Goal: Transaction & Acquisition: Book appointment/travel/reservation

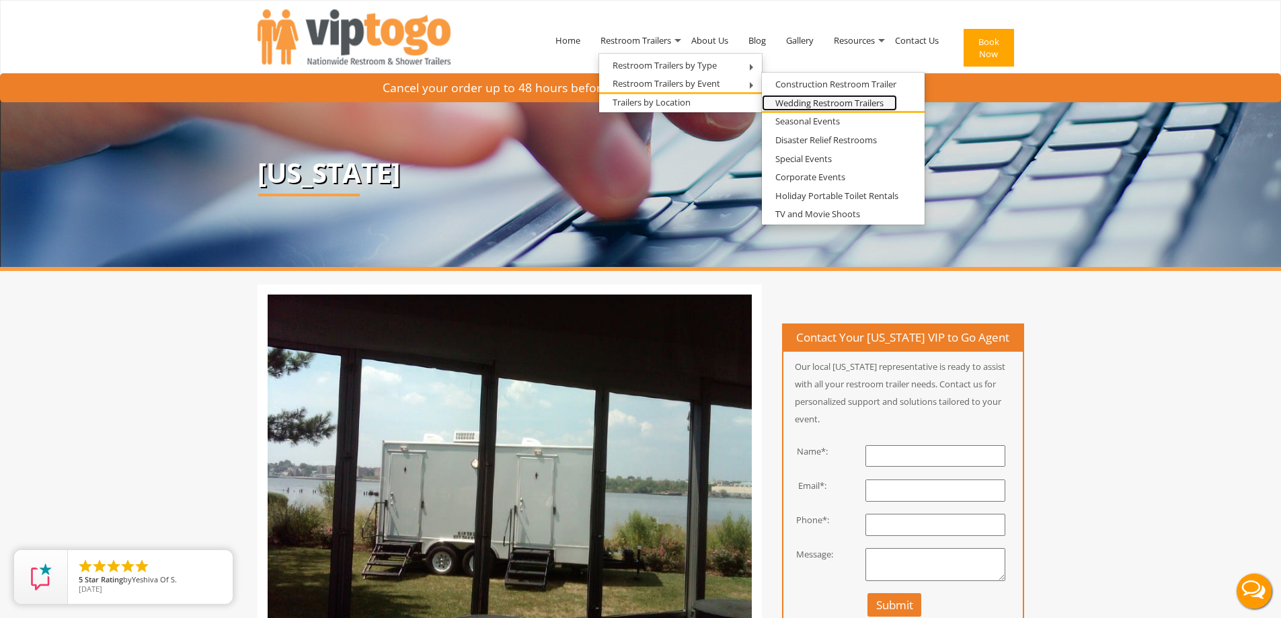
click at [813, 104] on link "Wedding Restroom Trailers" at bounding box center [829, 103] width 135 height 17
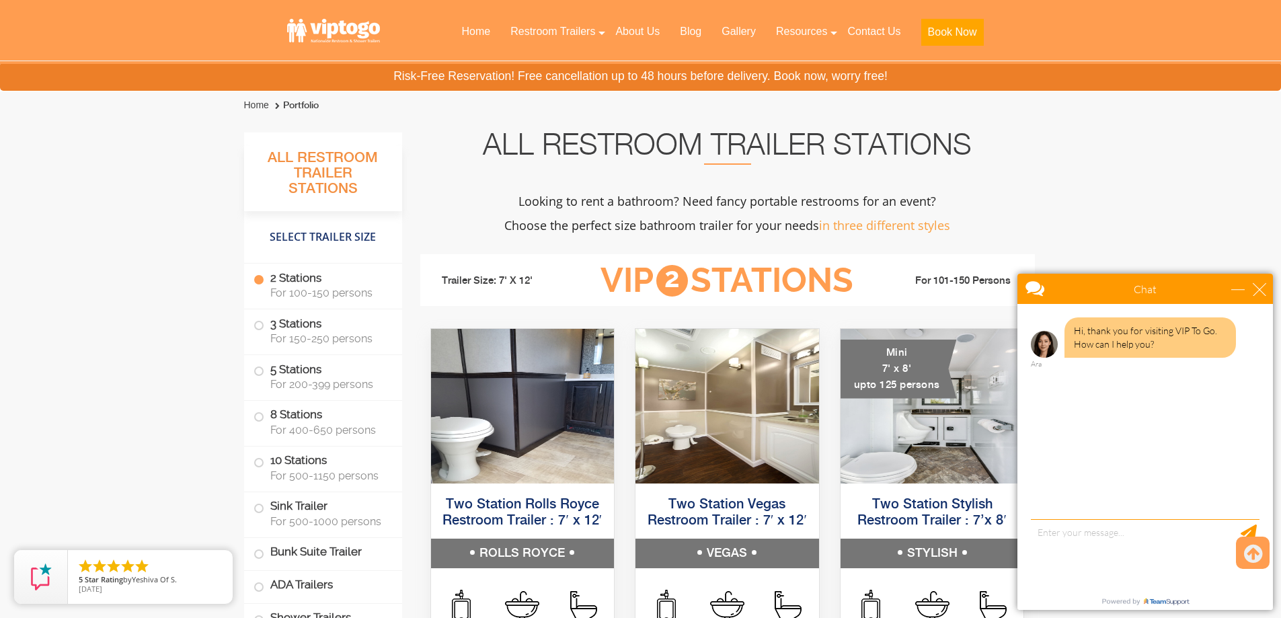
scroll to position [1352, 0]
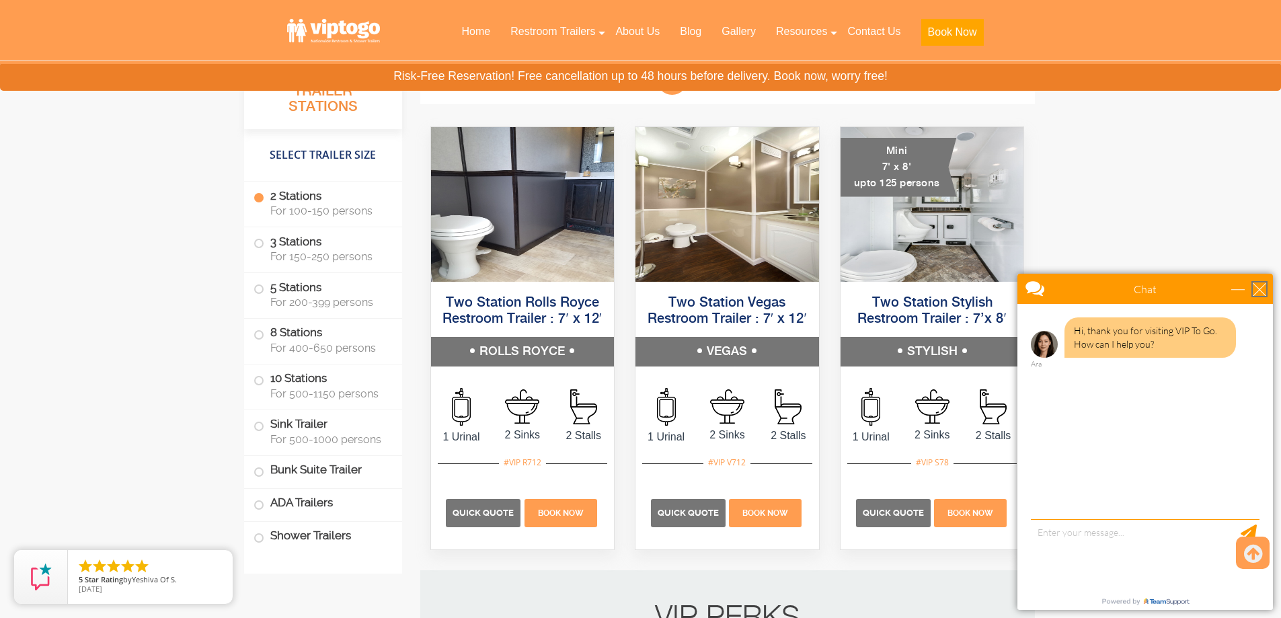
click at [1262, 293] on div "close" at bounding box center [1259, 288] width 13 height 13
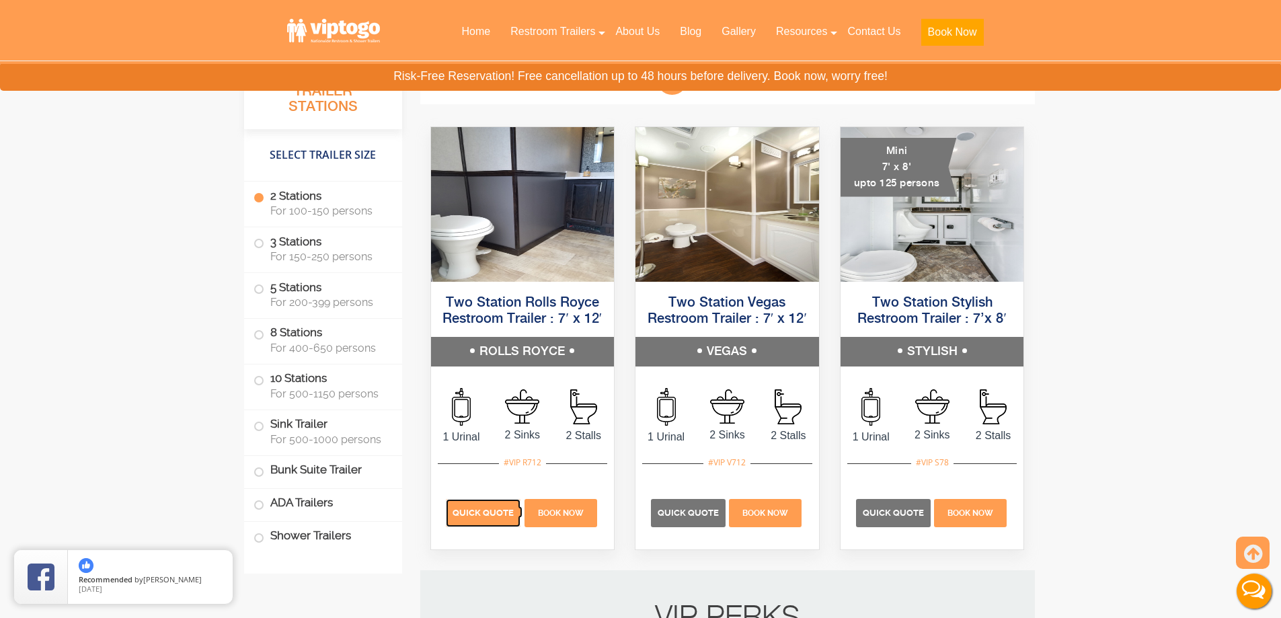
click at [490, 524] on p "Quick Quote" at bounding box center [483, 513] width 75 height 28
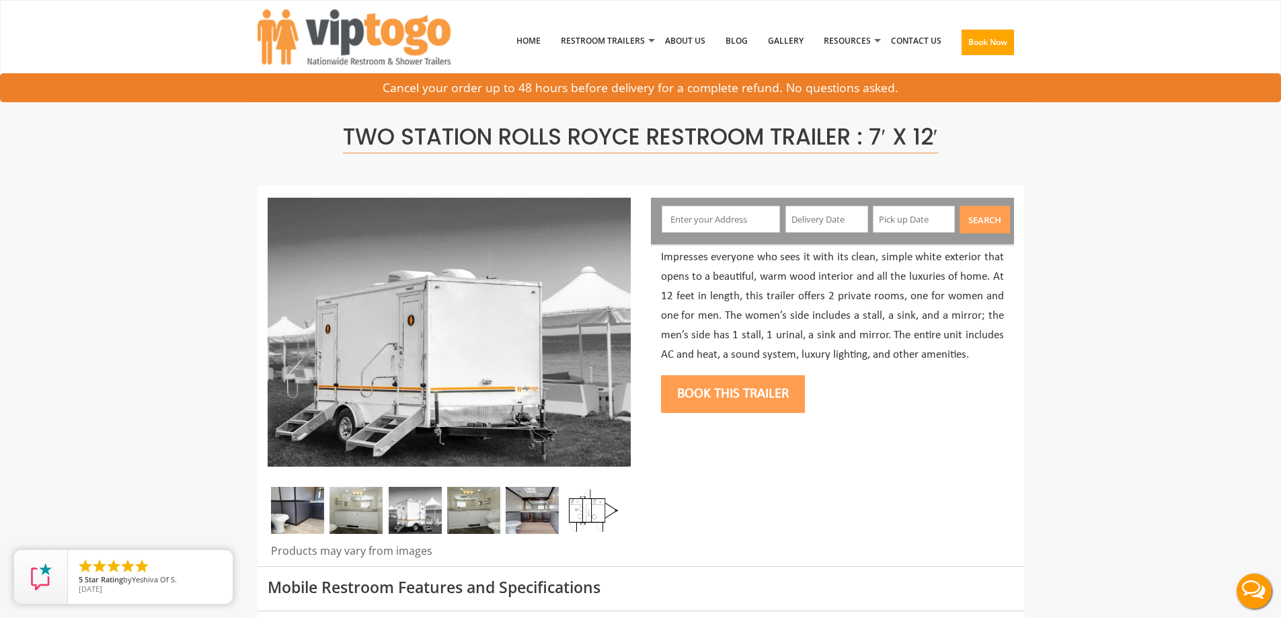
click at [717, 214] on input "text" at bounding box center [721, 219] width 118 height 27
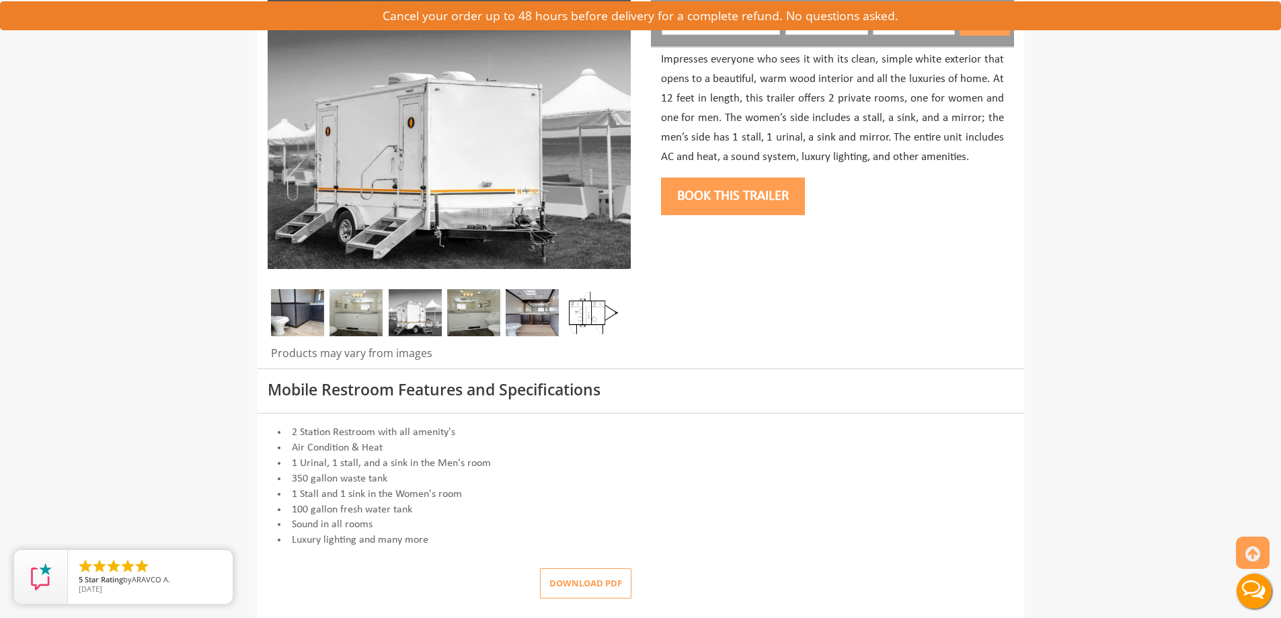
scroll to position [269, 0]
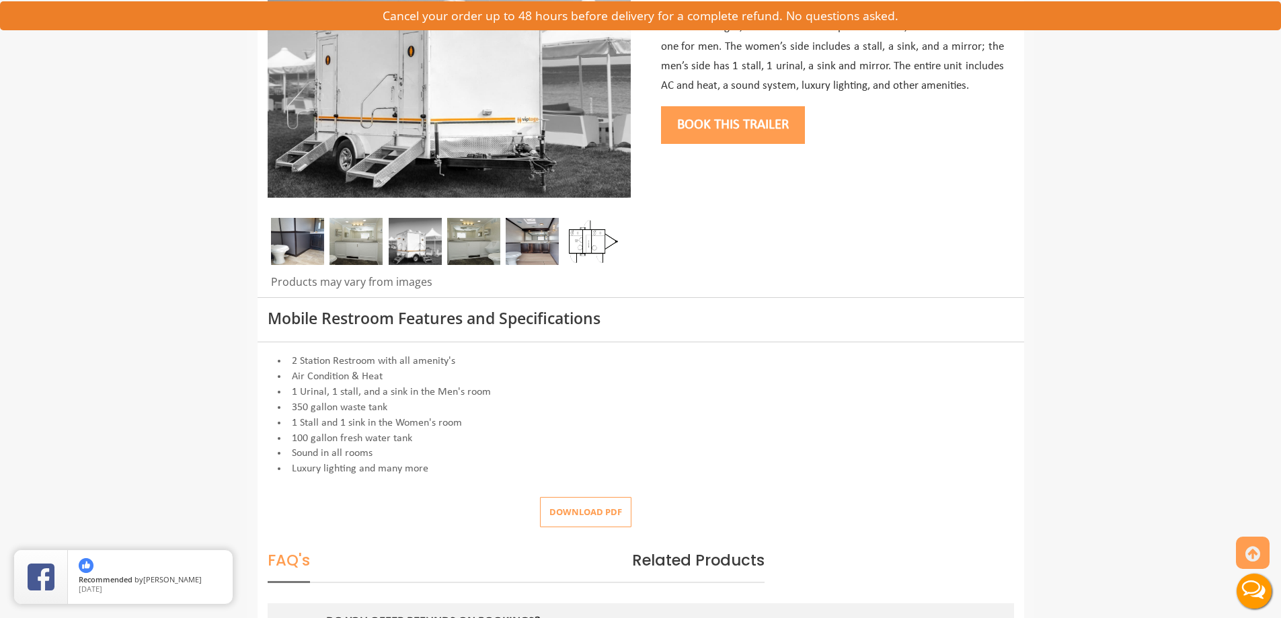
click at [365, 237] on img at bounding box center [355, 241] width 53 height 47
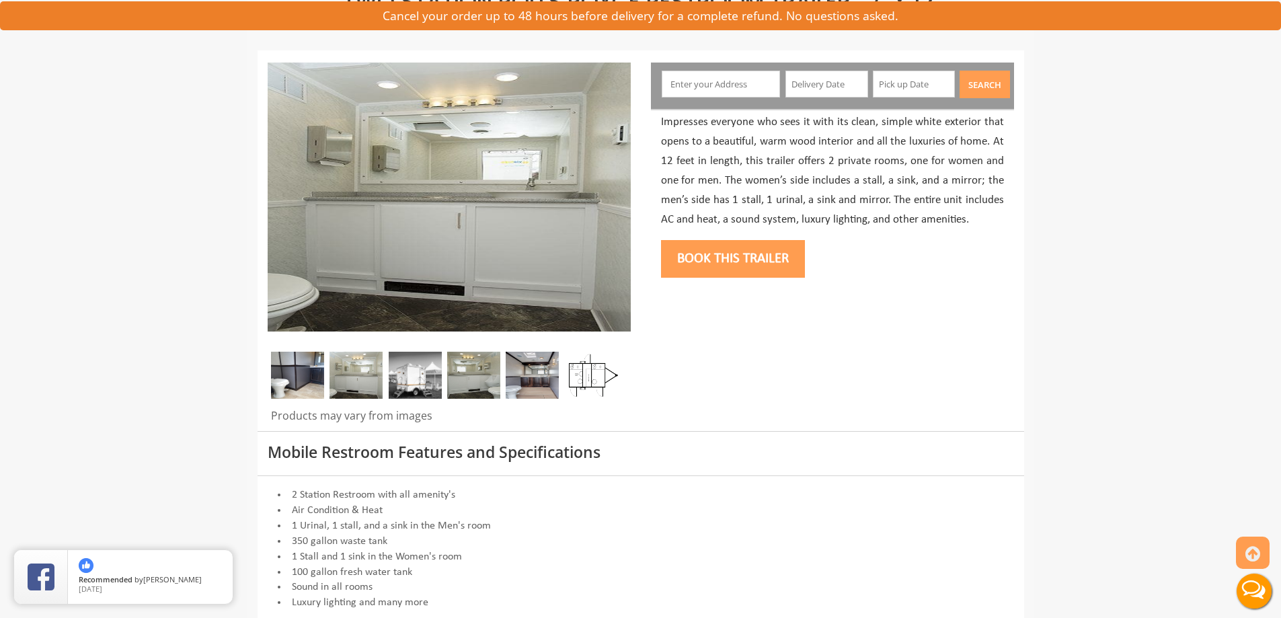
scroll to position [134, 0]
click at [438, 364] on img at bounding box center [415, 375] width 53 height 47
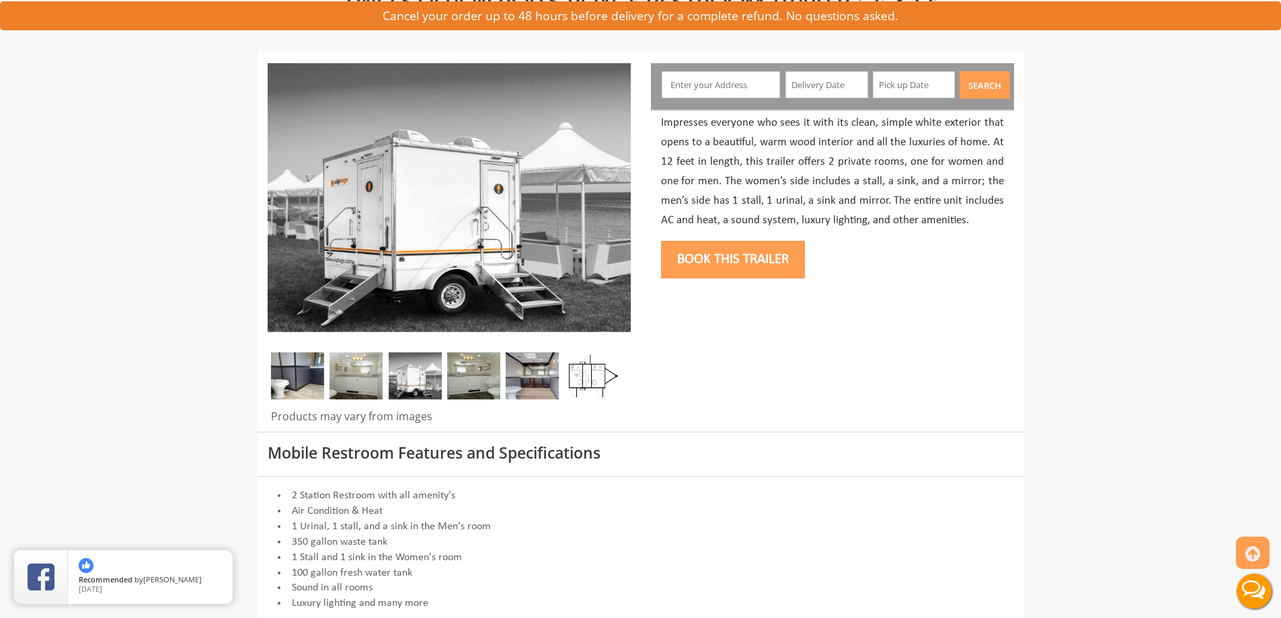
click at [476, 370] on img at bounding box center [473, 375] width 53 height 47
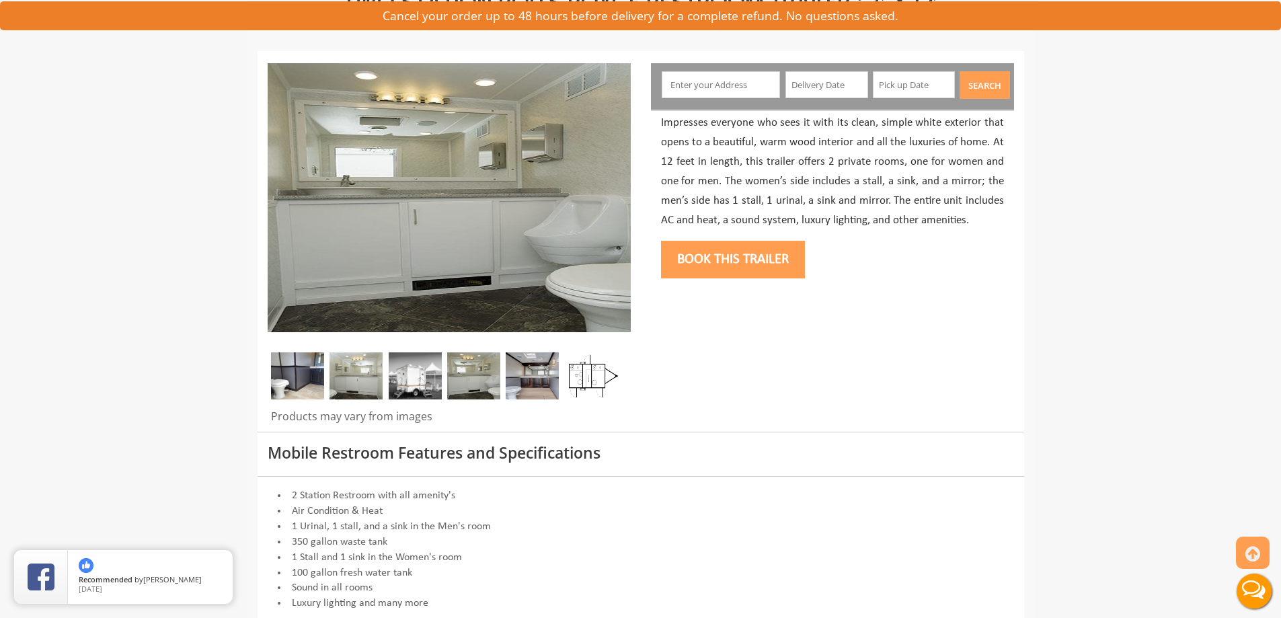
click at [525, 379] on img at bounding box center [532, 375] width 53 height 47
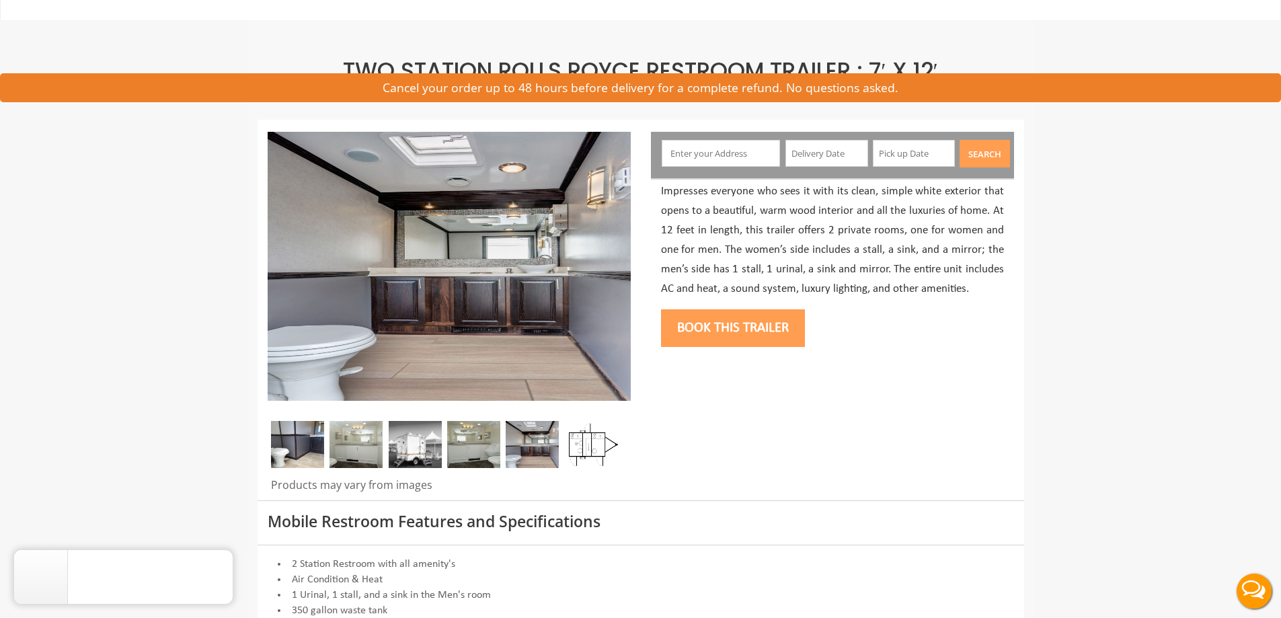
scroll to position [0, 0]
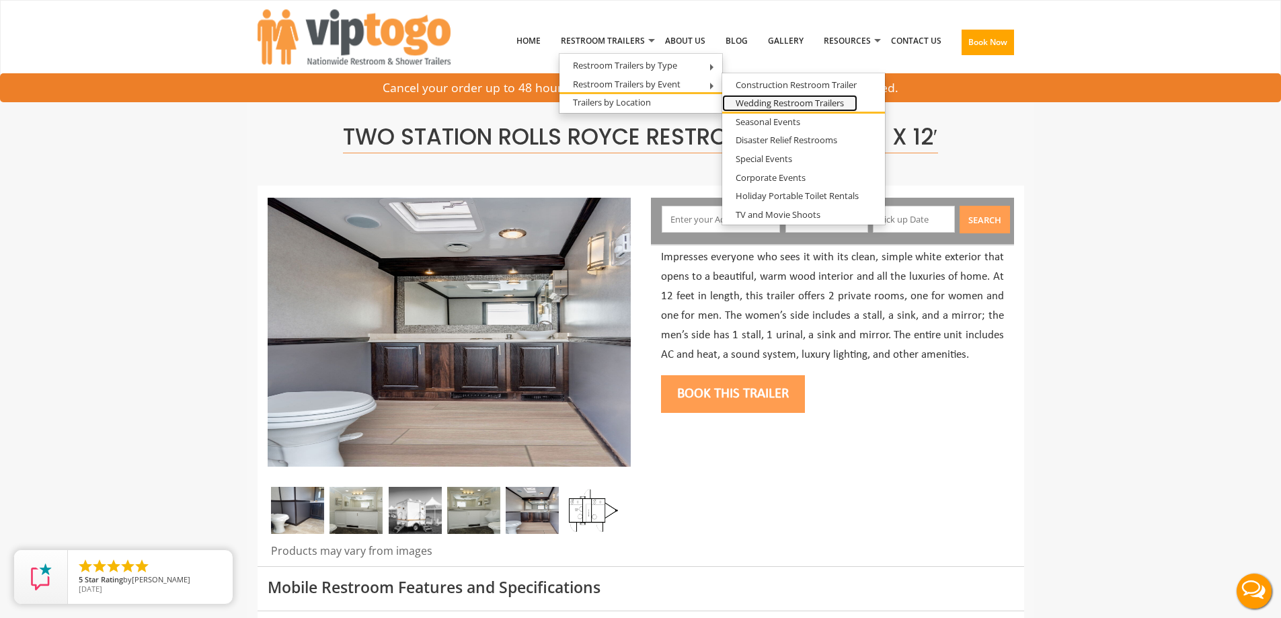
click at [786, 104] on link "Wedding Restroom Trailers" at bounding box center [789, 103] width 135 height 17
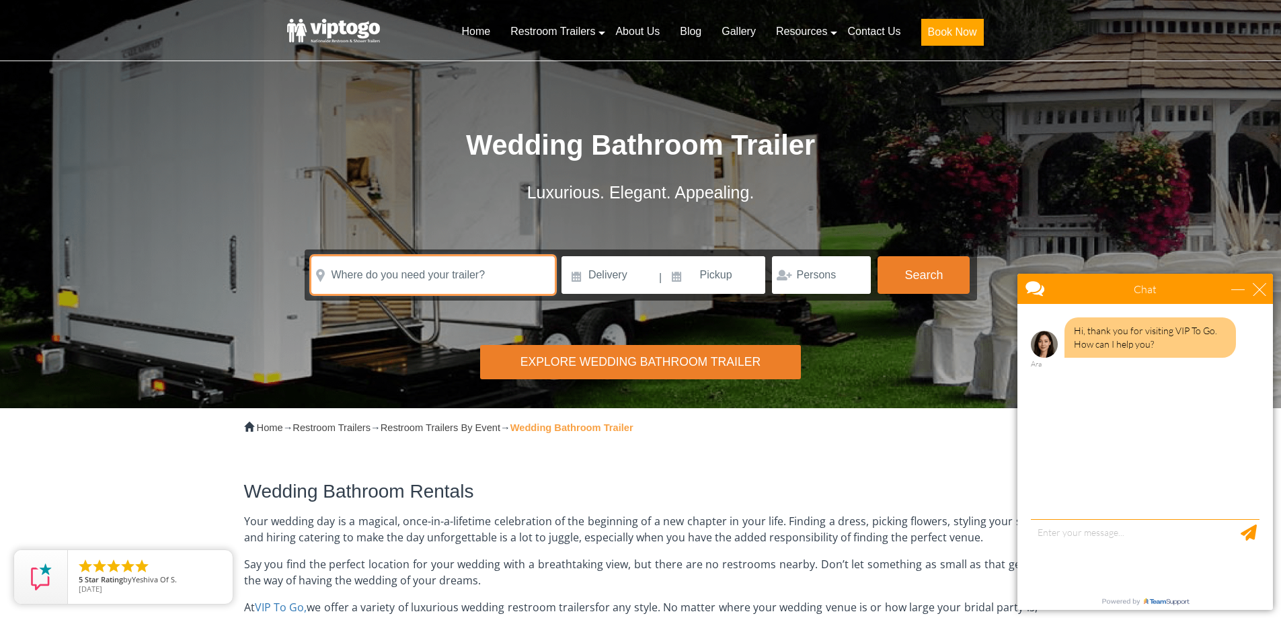
click at [488, 280] on input "text" at bounding box center [432, 275] width 243 height 38
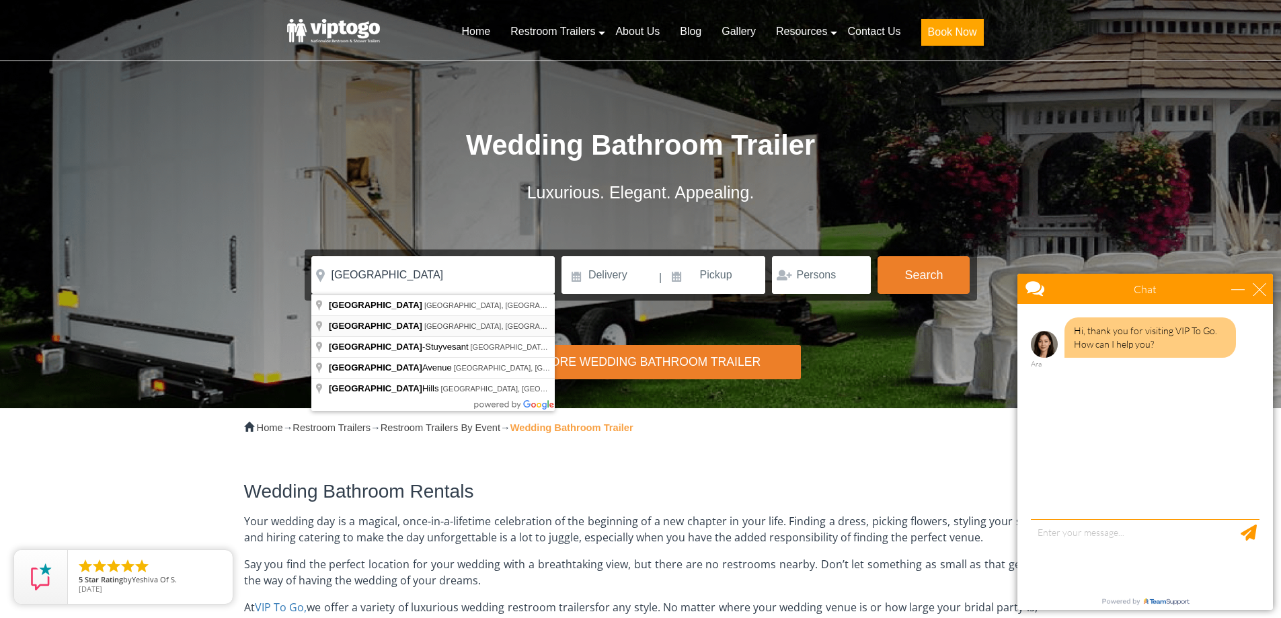
type input "Bedford, PA, USA"
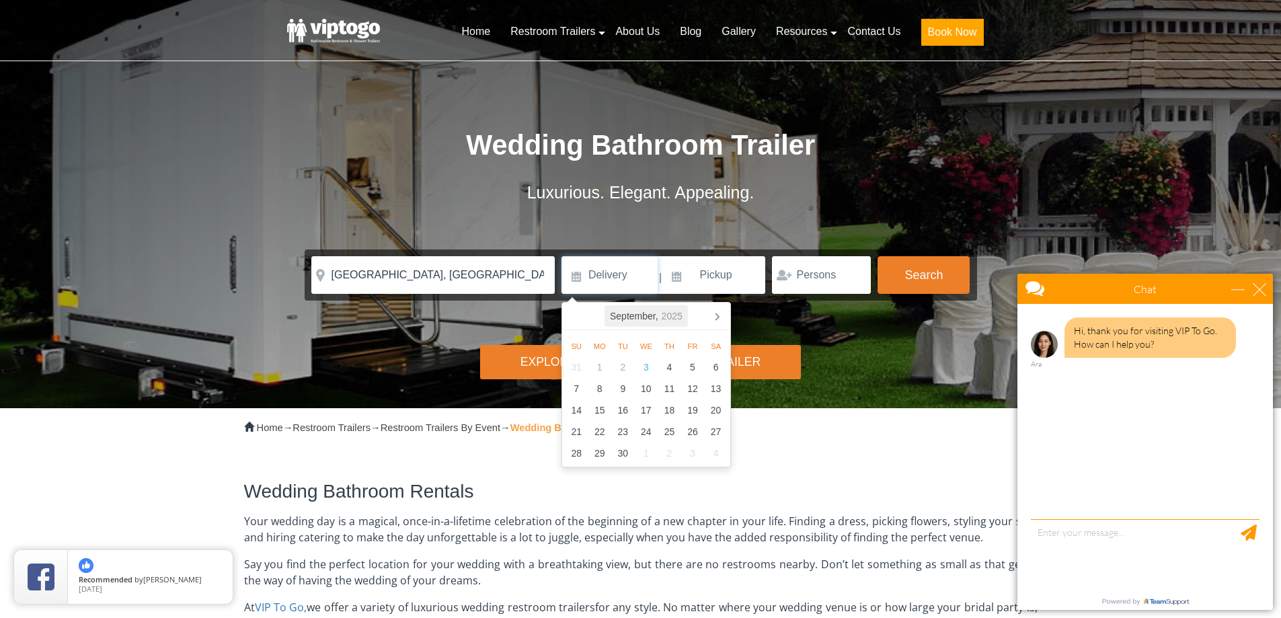
click at [650, 315] on div "September, 2025" at bounding box center [646, 316] width 83 height 22
click at [650, 315] on div "2025" at bounding box center [646, 316] width 32 height 22
click at [650, 315] on div "2020 - 2029" at bounding box center [646, 316] width 79 height 22
drag, startPoint x: 627, startPoint y: 319, endPoint x: 660, endPoint y: 319, distance: 32.3
click at [629, 319] on div "2020 - 2029" at bounding box center [646, 316] width 79 height 22
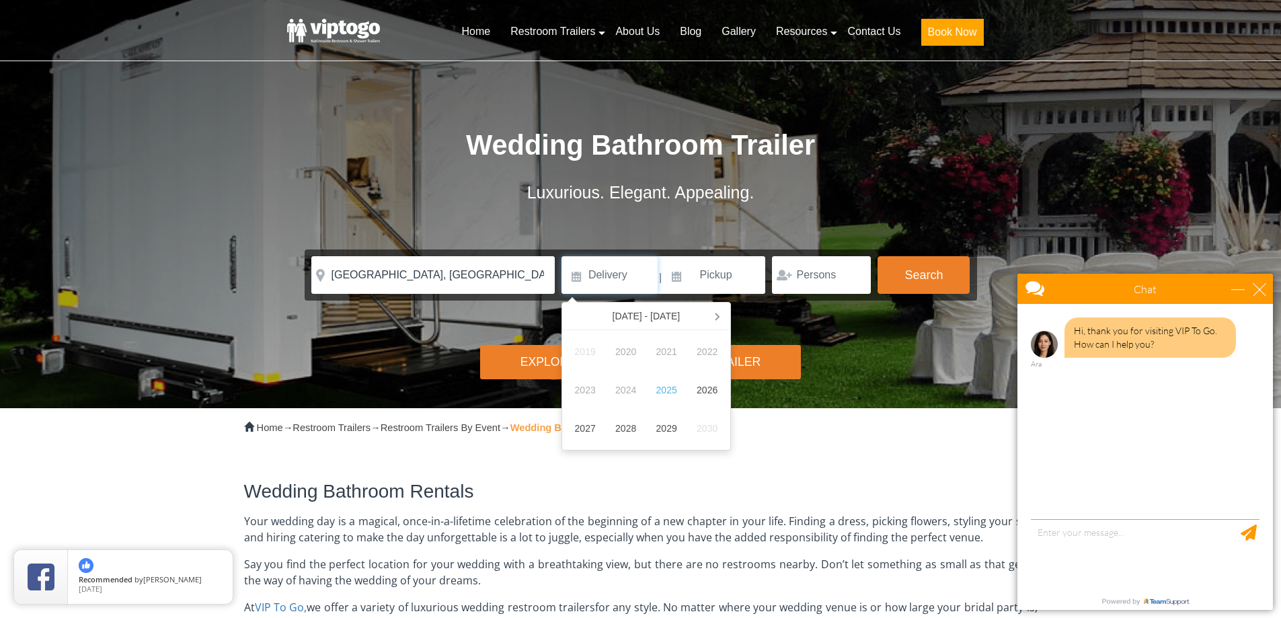
click at [662, 319] on div "2020 - 2029" at bounding box center [646, 316] width 79 height 22
click at [582, 424] on div "2027" at bounding box center [585, 428] width 41 height 38
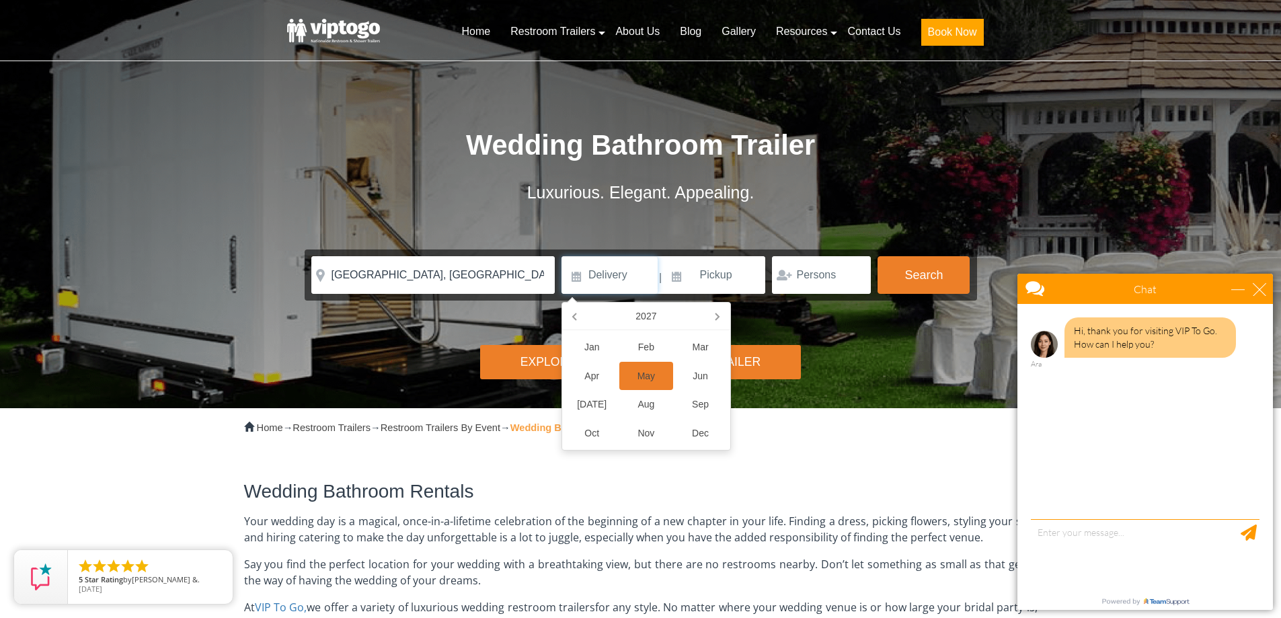
click at [643, 374] on div "May" at bounding box center [646, 376] width 54 height 29
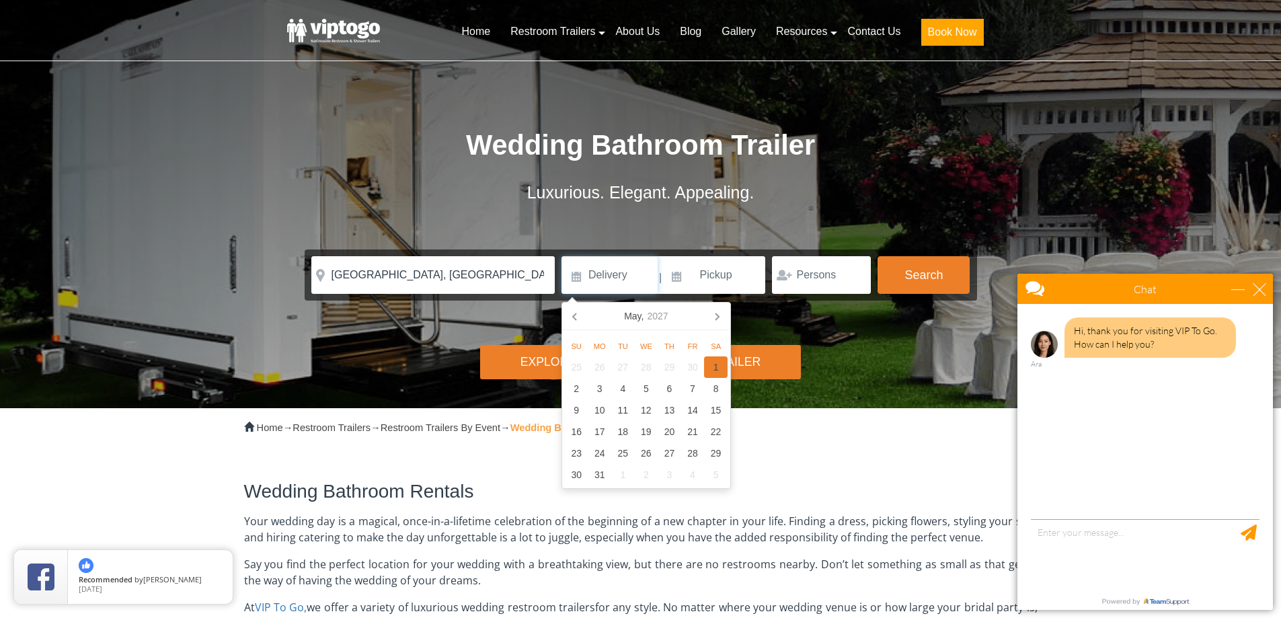
click at [718, 366] on div "1" at bounding box center [716, 367] width 24 height 22
type input "05/01/2027"
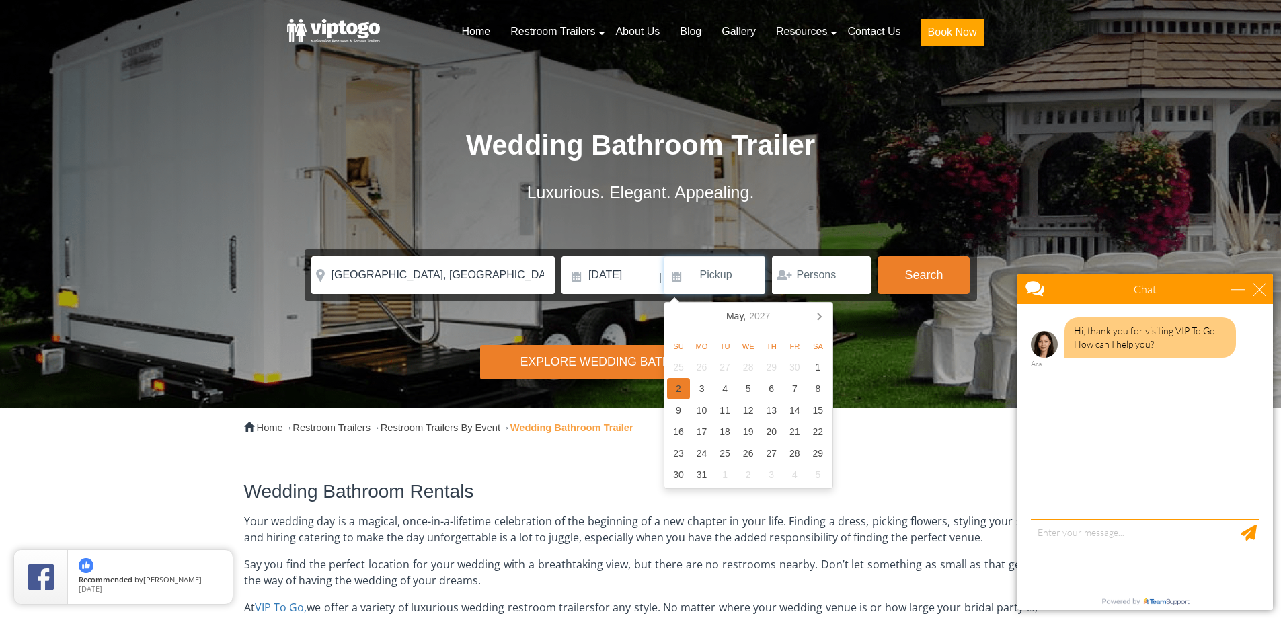
click at [685, 392] on div "2" at bounding box center [679, 389] width 24 height 22
type input "05/02/2027"
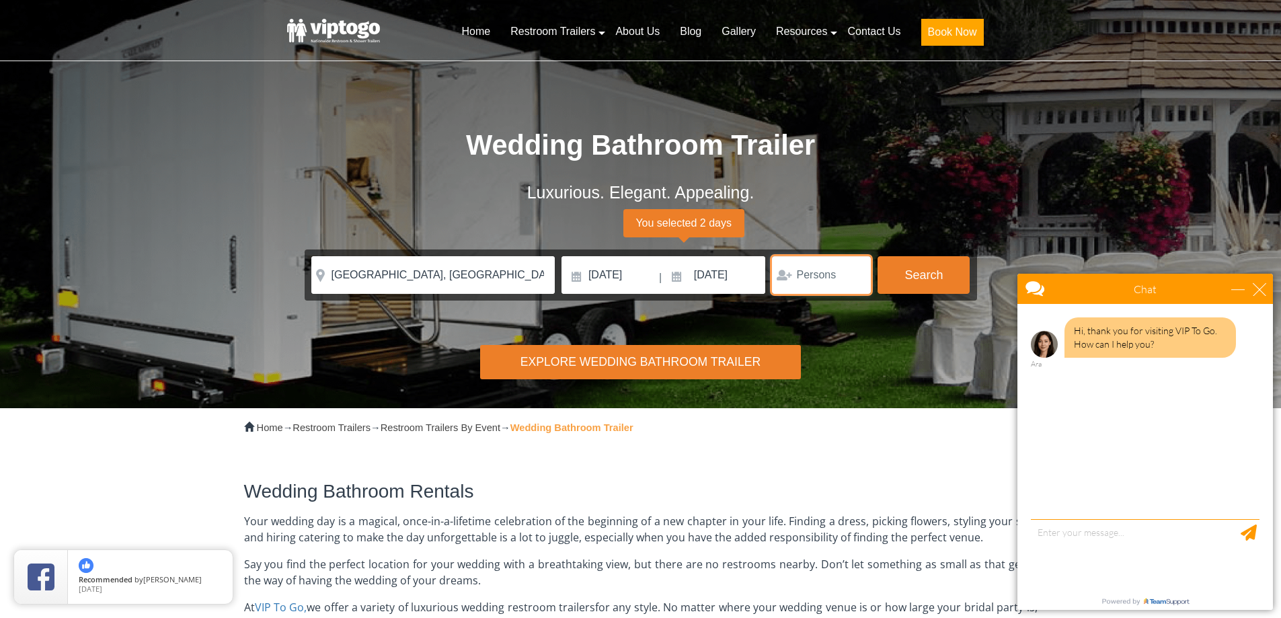
click at [804, 288] on input "number" at bounding box center [821, 275] width 99 height 38
click at [854, 269] on input "1" at bounding box center [821, 275] width 99 height 38
click at [854, 269] on input "2" at bounding box center [821, 275] width 99 height 38
click at [803, 276] on input "2" at bounding box center [821, 275] width 99 height 38
drag, startPoint x: 793, startPoint y: 275, endPoint x: 809, endPoint y: 272, distance: 15.7
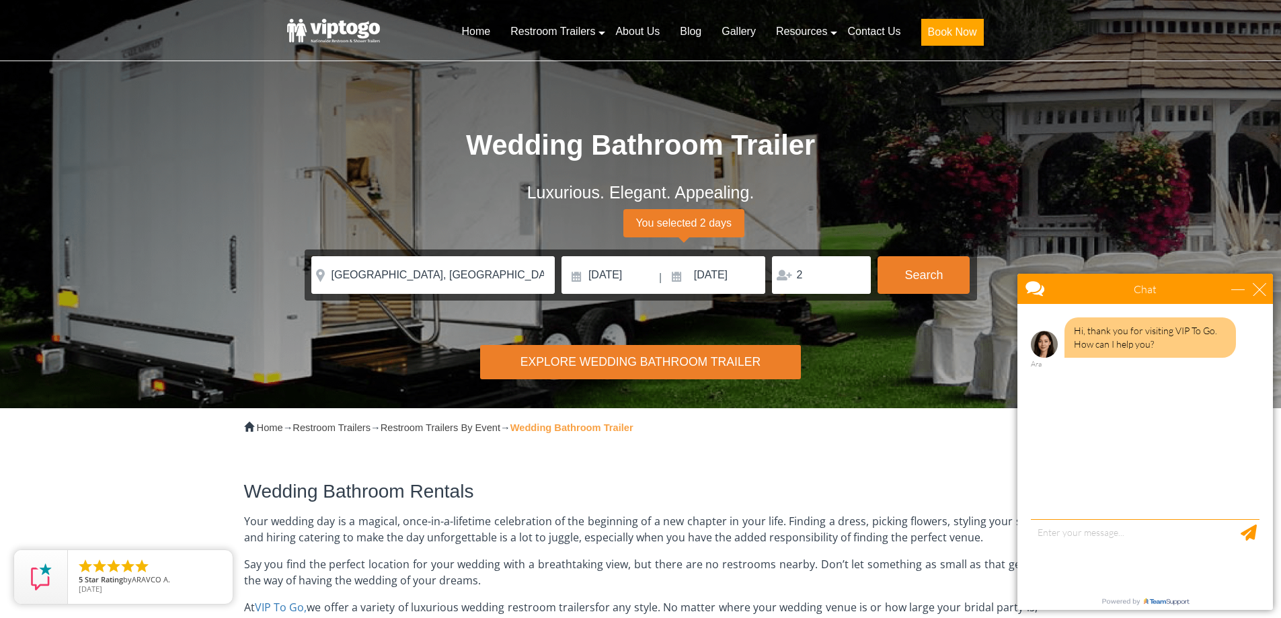
click at [809, 272] on div "2" at bounding box center [821, 275] width 99 height 38
click at [812, 271] on input "2" at bounding box center [821, 275] width 99 height 38
drag, startPoint x: 860, startPoint y: 279, endPoint x: 847, endPoint y: 282, distance: 13.1
type input "1"
click at [857, 280] on input "1" at bounding box center [821, 275] width 99 height 38
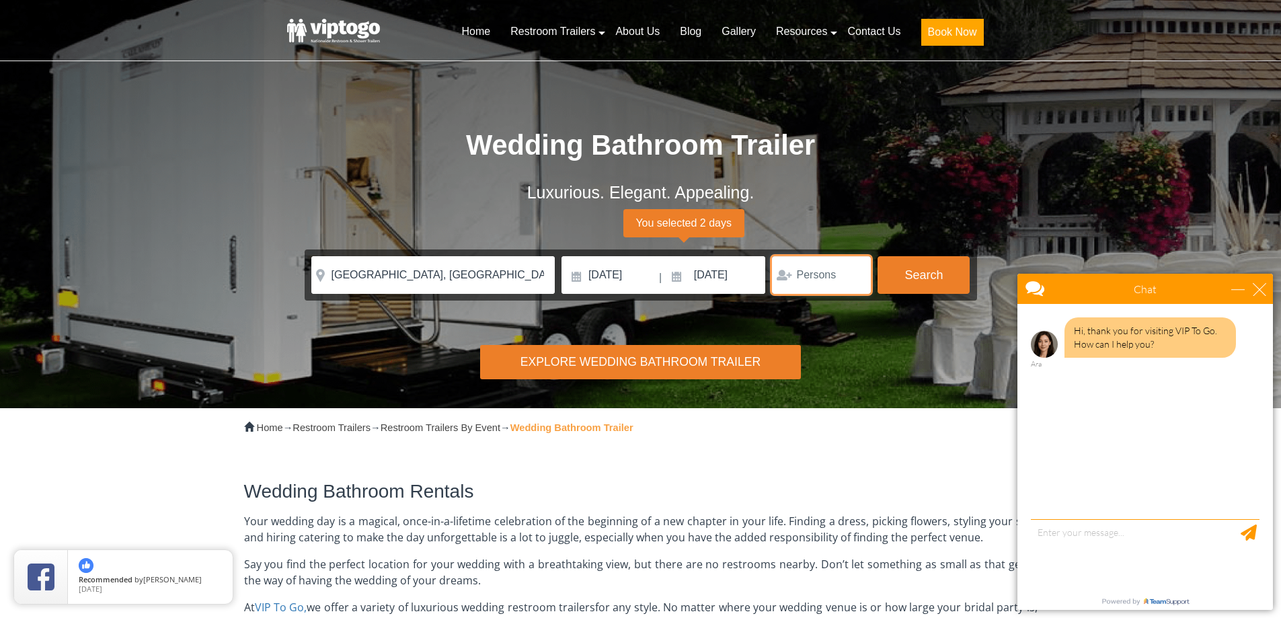
click at [826, 273] on input "number" at bounding box center [821, 275] width 99 height 38
type input "200"
click at [927, 272] on button "Search" at bounding box center [924, 274] width 92 height 36
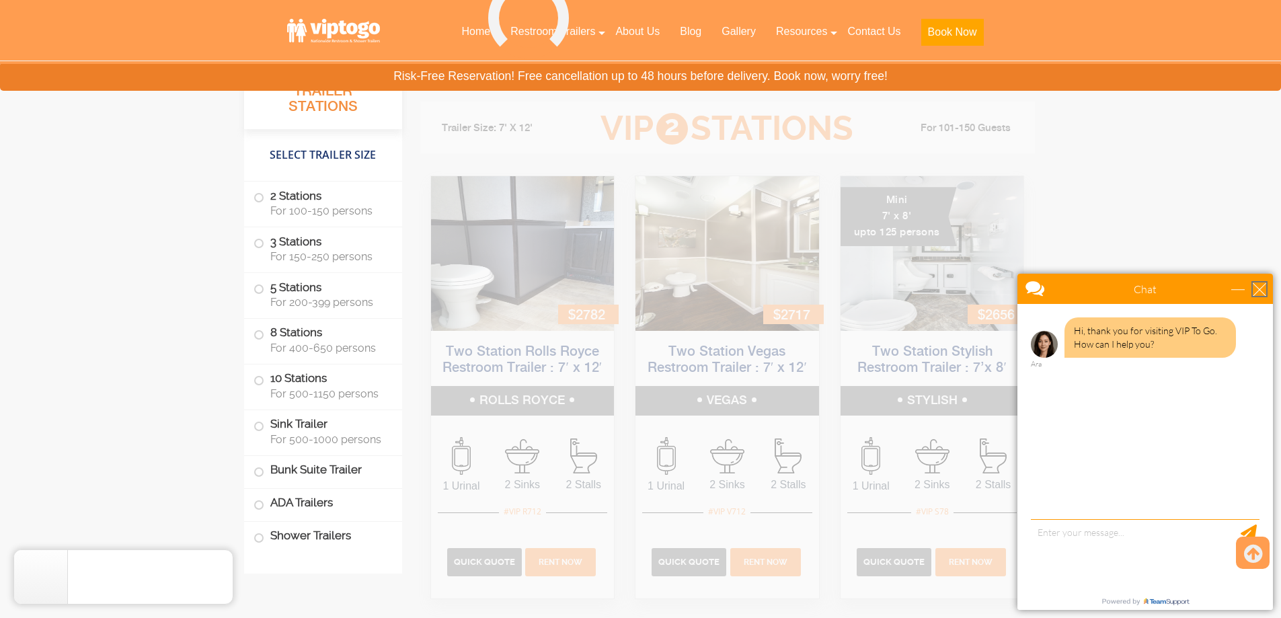
click at [1256, 284] on div "close" at bounding box center [1259, 288] width 13 height 13
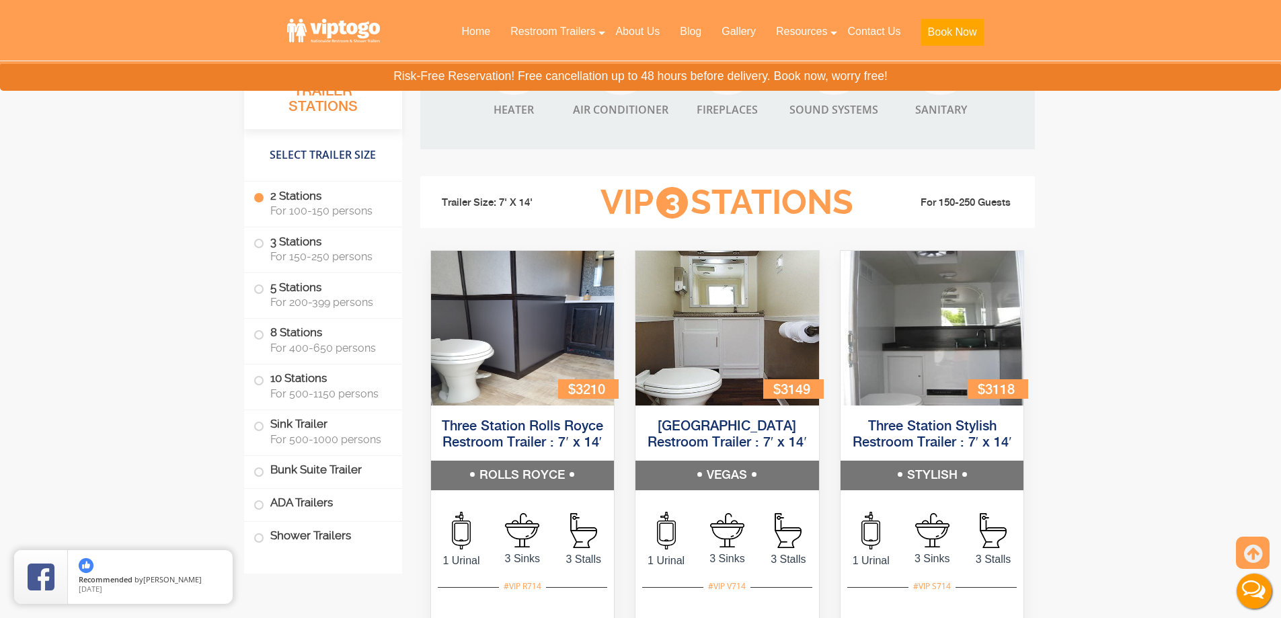
scroll to position [2090, 0]
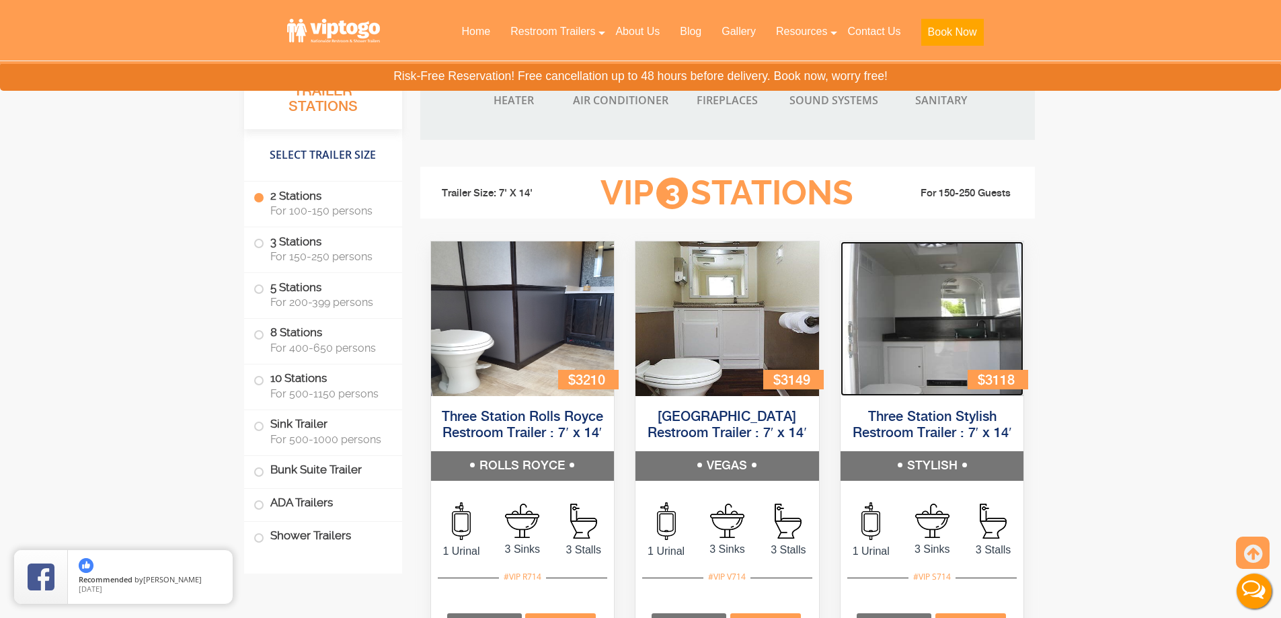
click at [990, 329] on img at bounding box center [933, 318] width 184 height 155
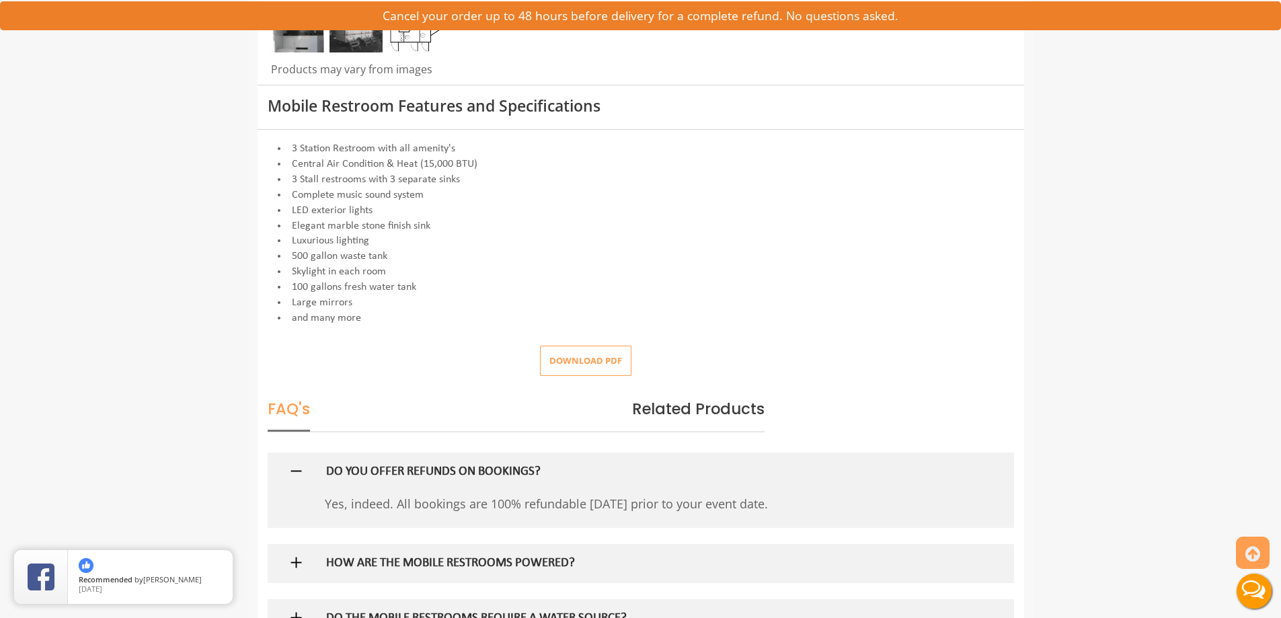
scroll to position [740, 0]
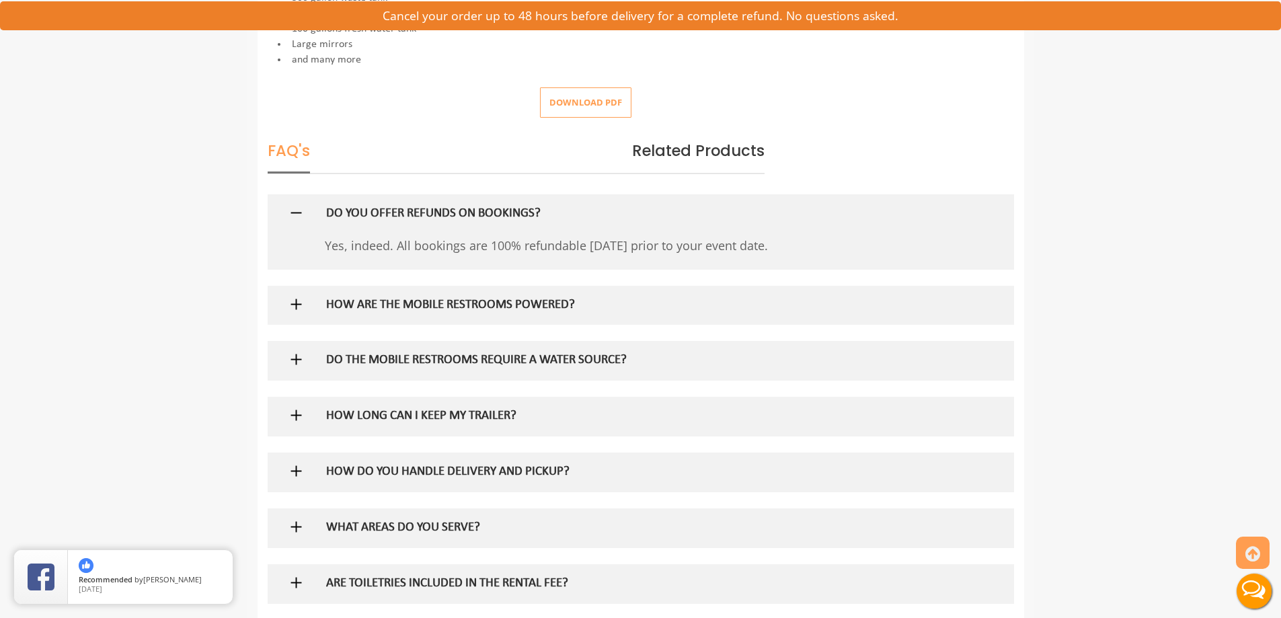
click at [547, 312] on h5 "HOW ARE THE MOBILE RESTROOMS POWERED?" at bounding box center [618, 306] width 585 height 14
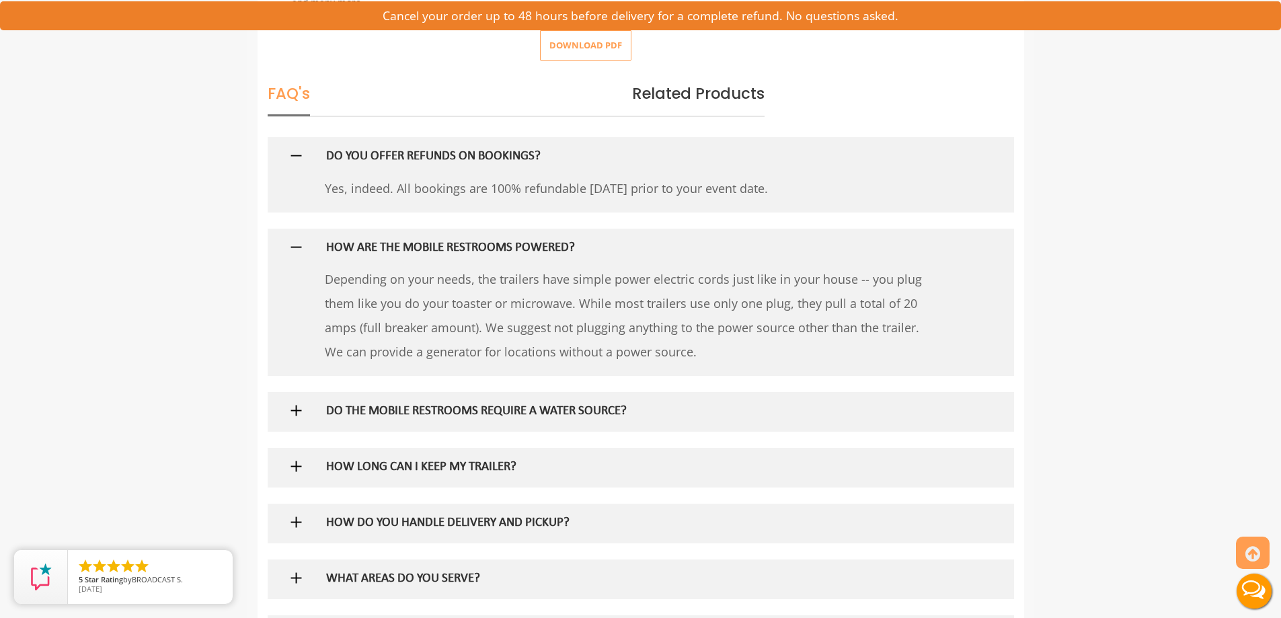
scroll to position [874, 0]
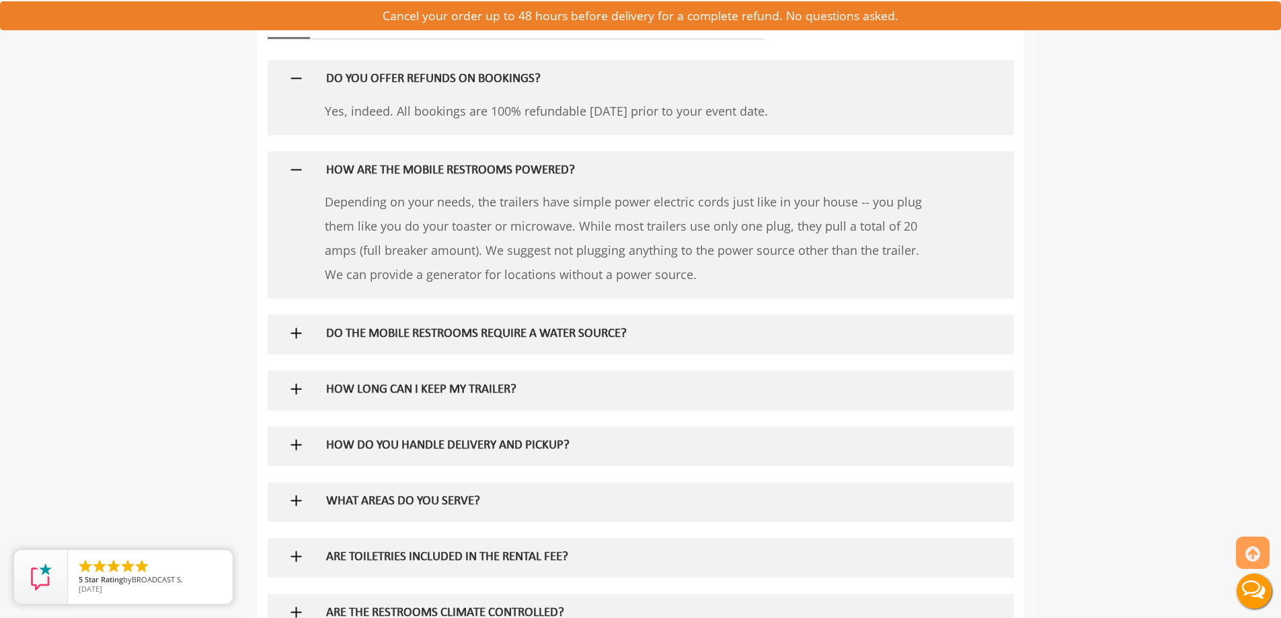
click at [641, 336] on h5 "DO THE MOBILE RESTROOMS REQUIRE A WATER SOURCE?" at bounding box center [618, 334] width 585 height 14
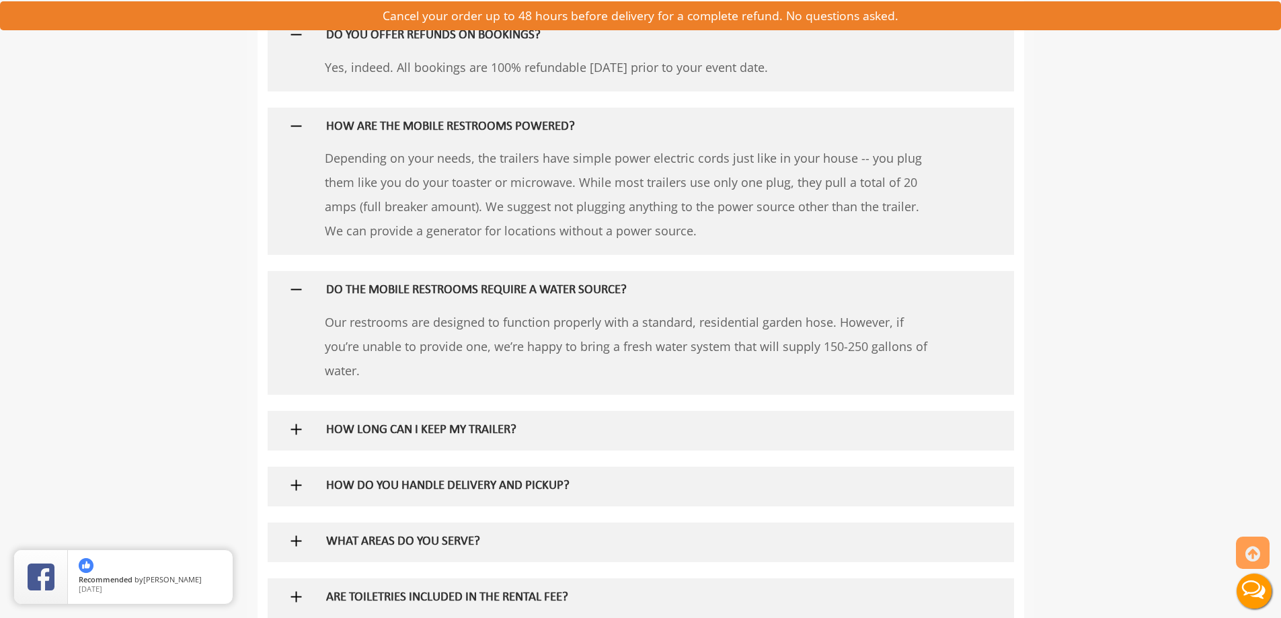
scroll to position [1009, 0]
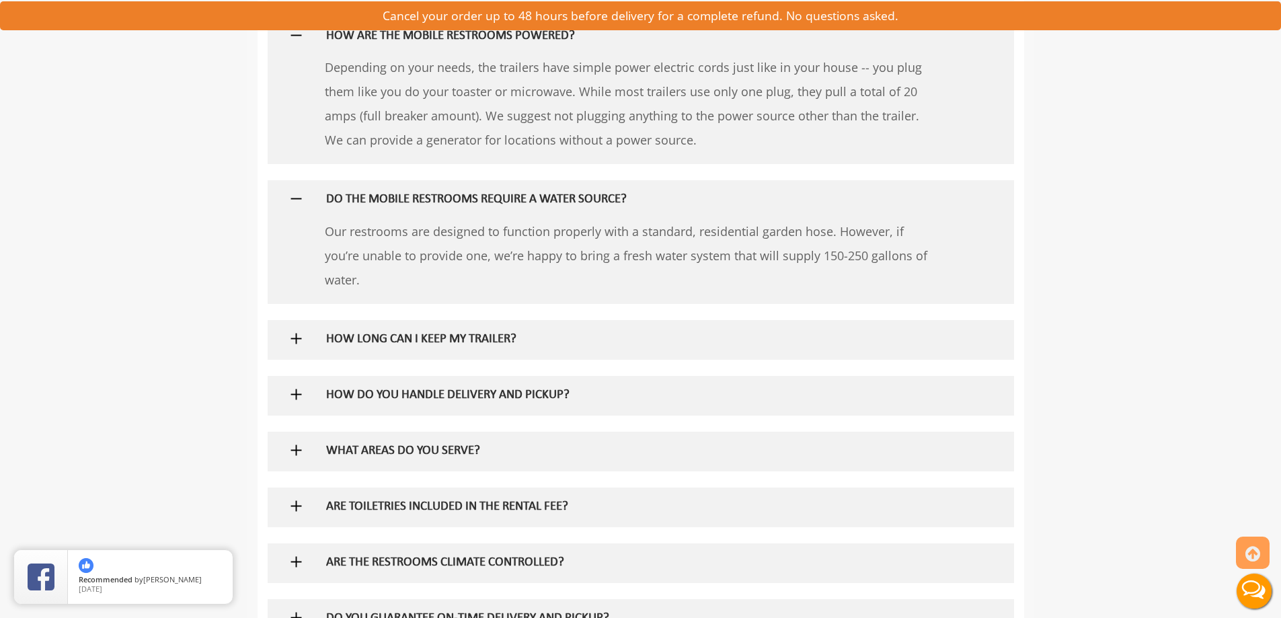
click at [523, 401] on h5 "HOW DO YOU HANDLE DELIVERY AND PICKUP?" at bounding box center [618, 396] width 585 height 14
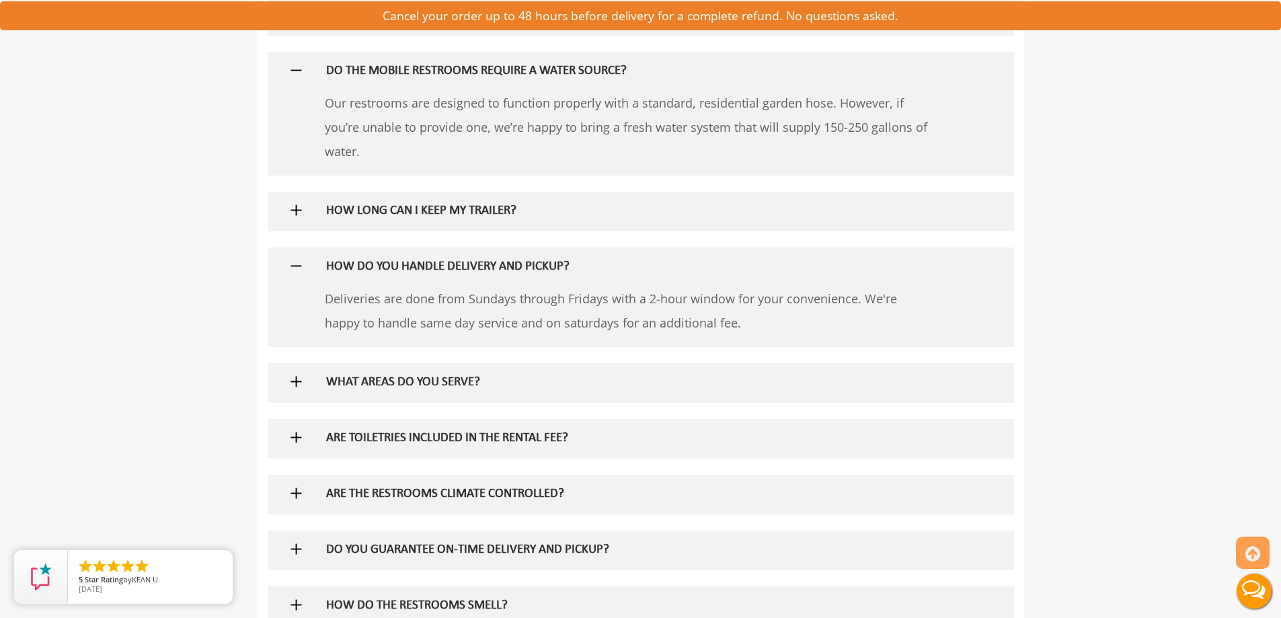
scroll to position [1143, 0]
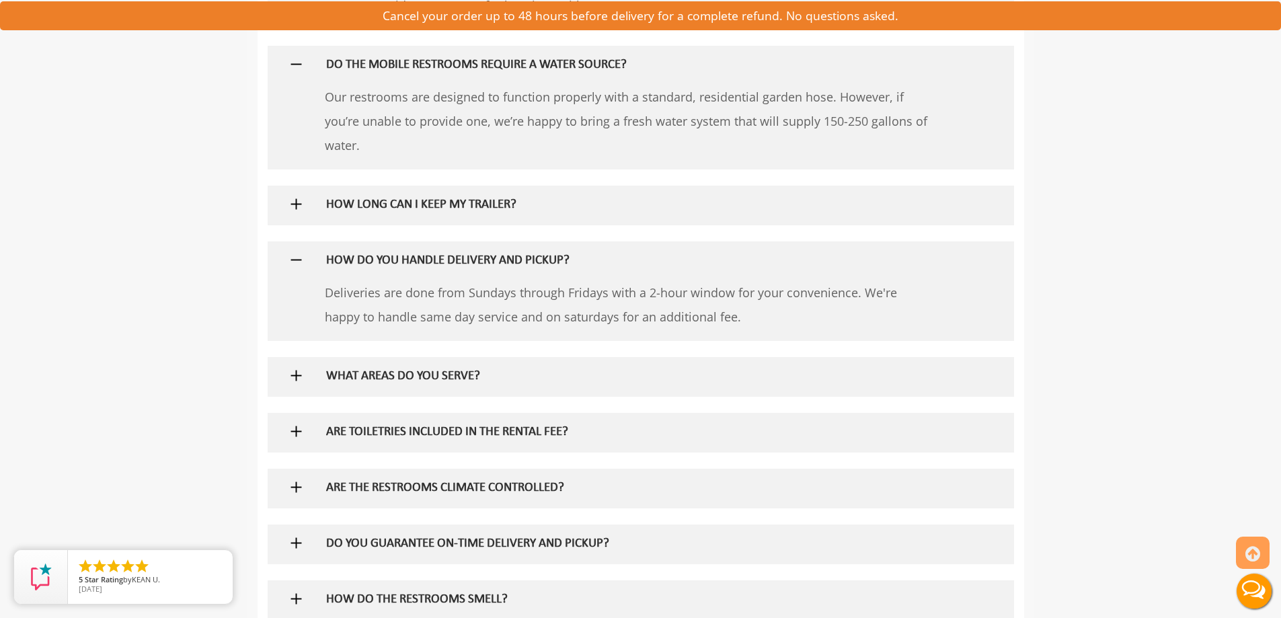
click at [546, 431] on h5 "ARE TOILETRIES INCLUDED IN THE RENTAL FEE?" at bounding box center [618, 433] width 585 height 14
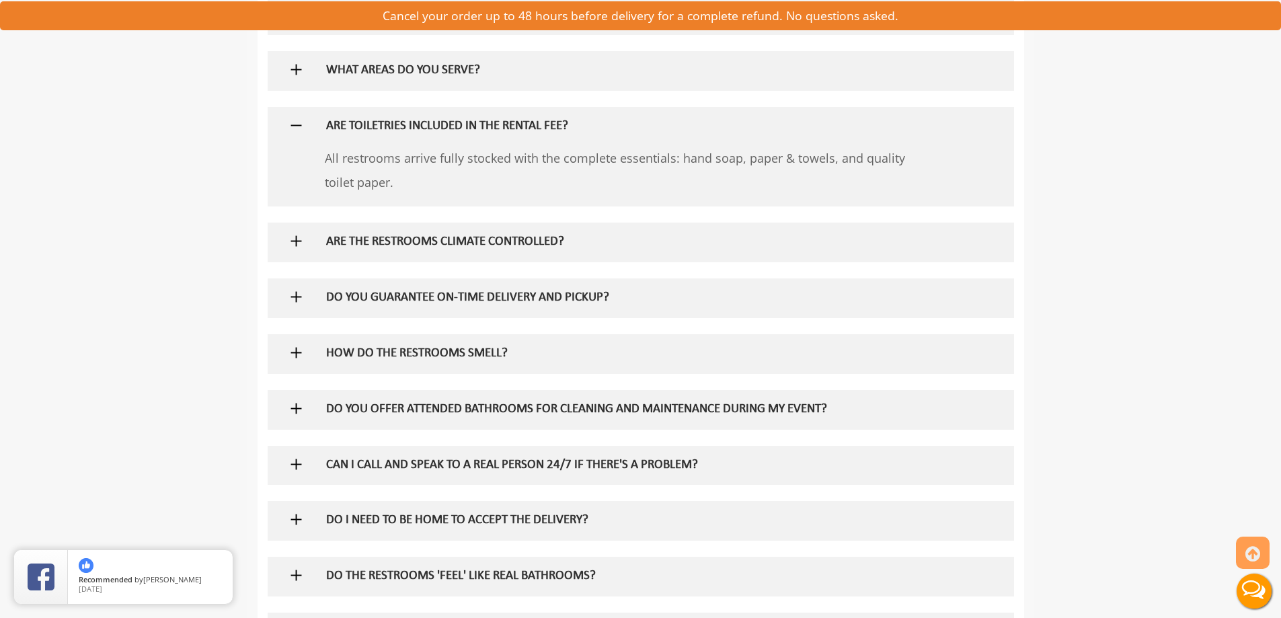
scroll to position [1547, 0]
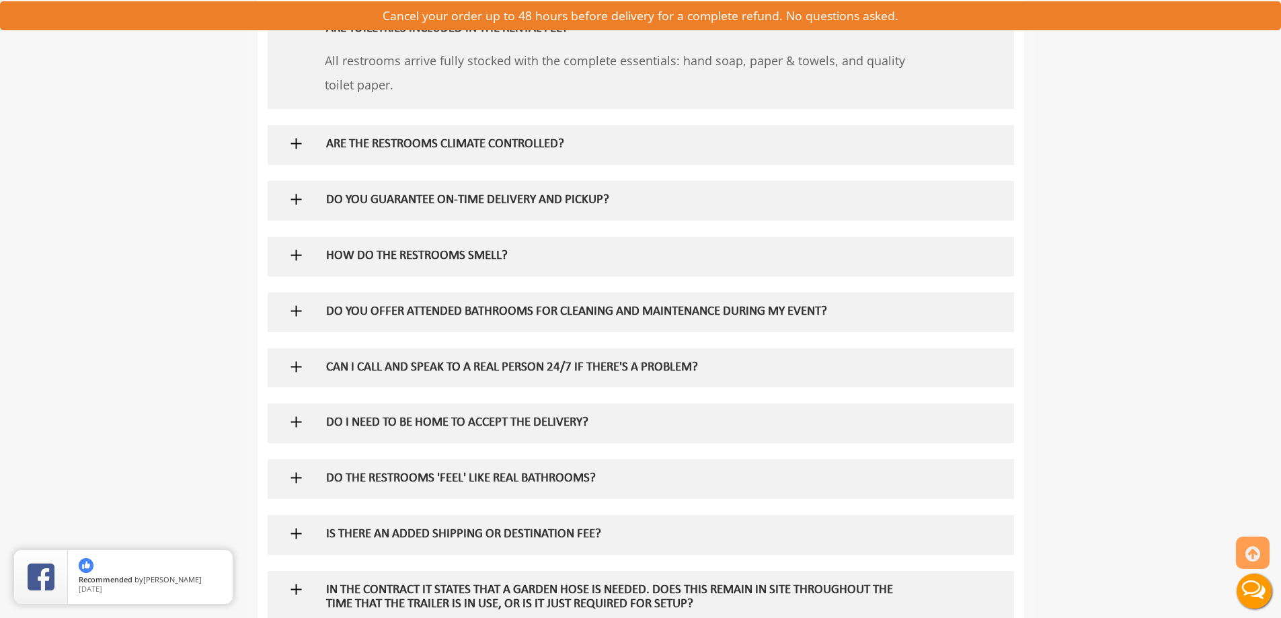
click at [664, 305] on h5 "DO YOU OFFER ATTENDED BATHROOMS FOR CLEANING AND MAINTENANCE DURING MY EVENT?" at bounding box center [618, 312] width 585 height 14
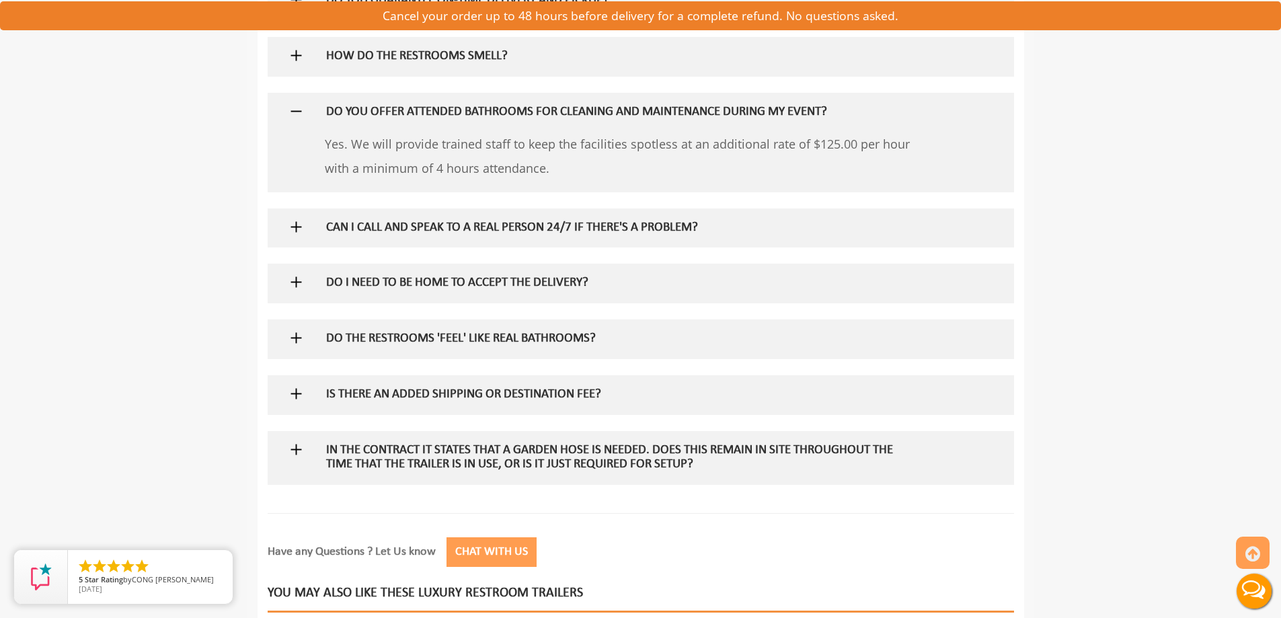
scroll to position [1748, 0]
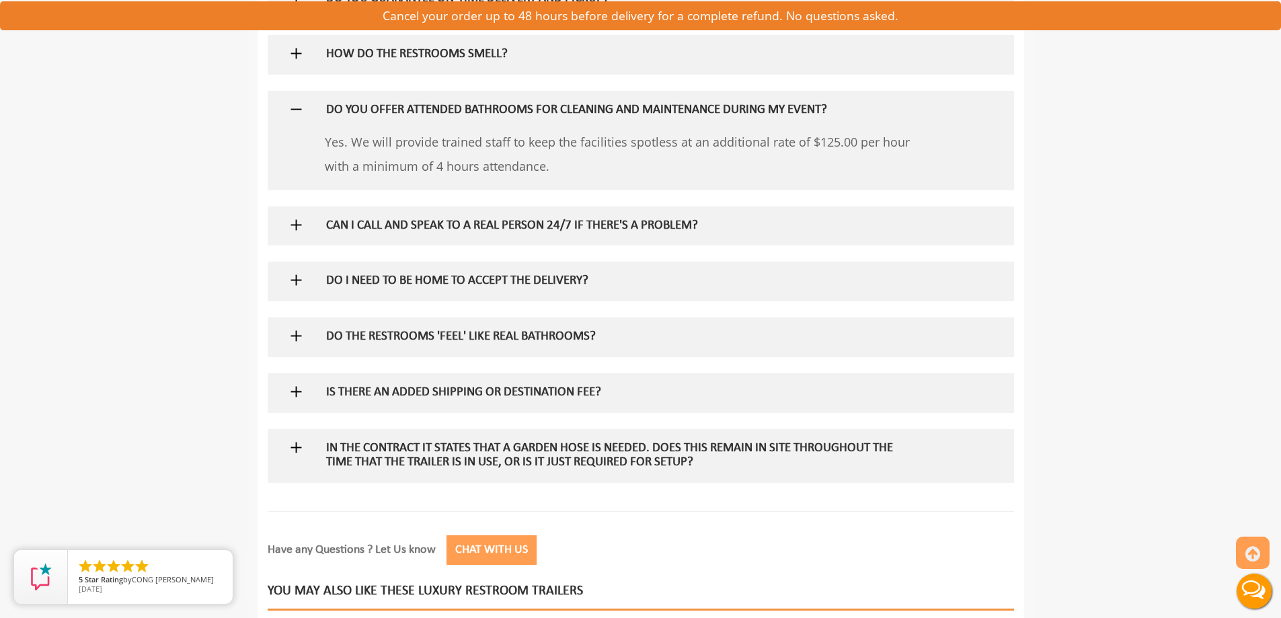
click at [544, 391] on h5 "IS THERE AN ADDED SHIPPING OR DESTINATION FEE?" at bounding box center [618, 393] width 585 height 14
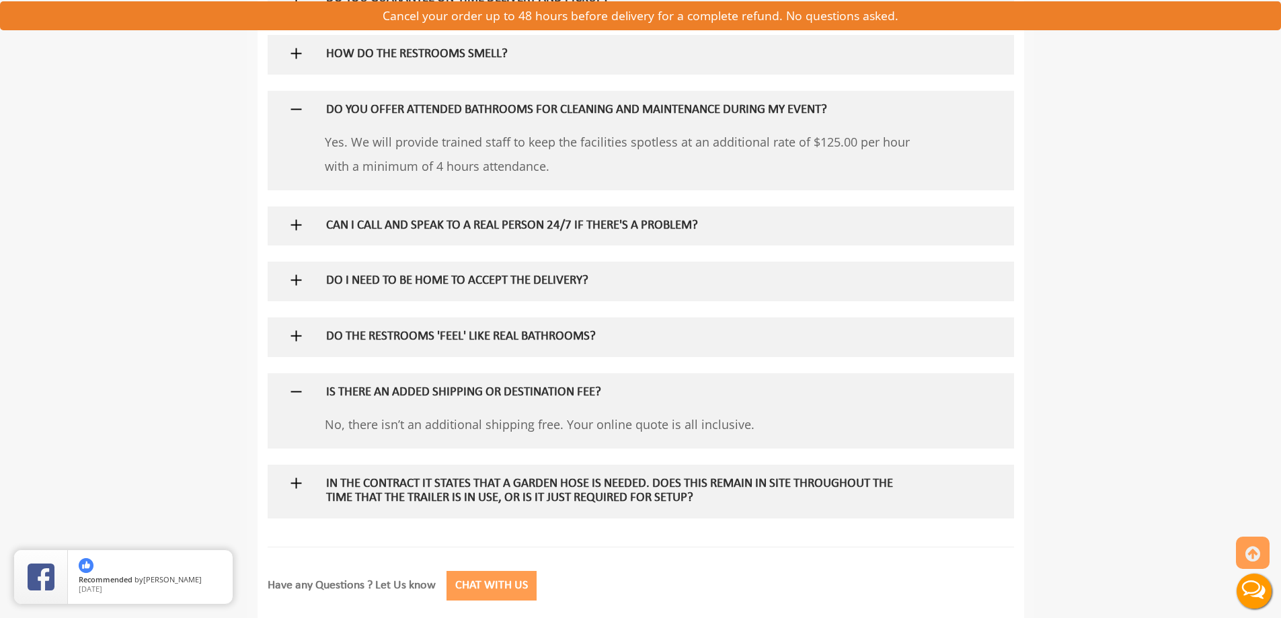
click at [512, 348] on div "DO THE RESTROOMS 'FEEL' LIKE REAL BATHROOMS?" at bounding box center [618, 336] width 605 height 39
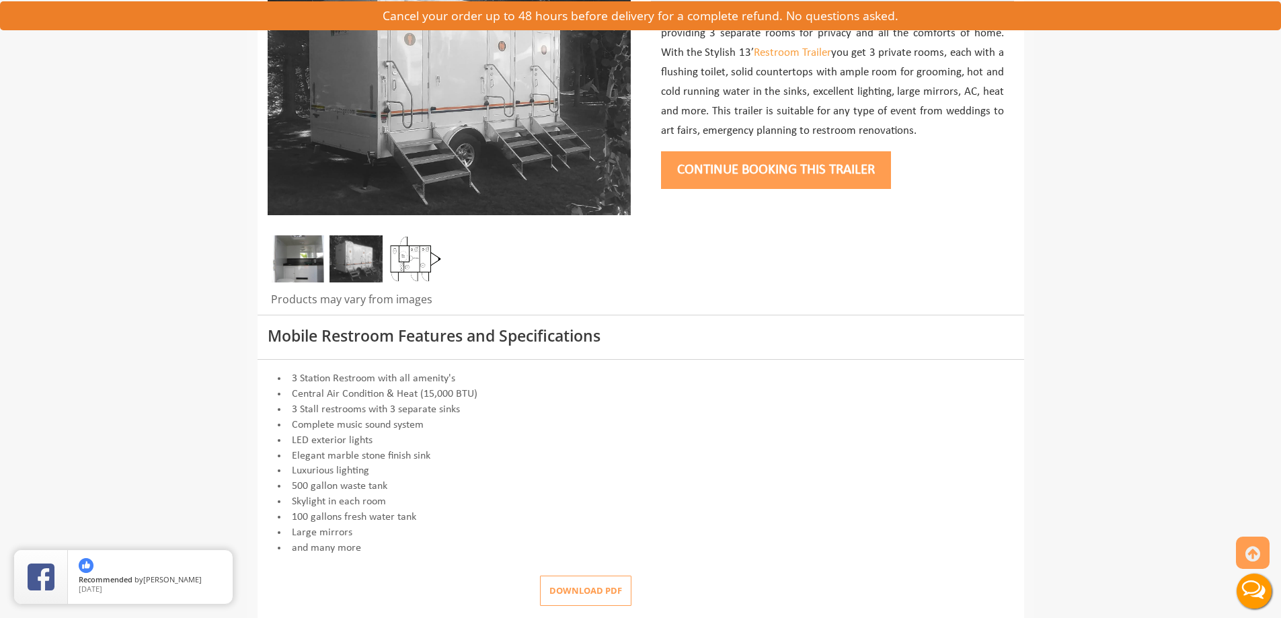
scroll to position [269, 0]
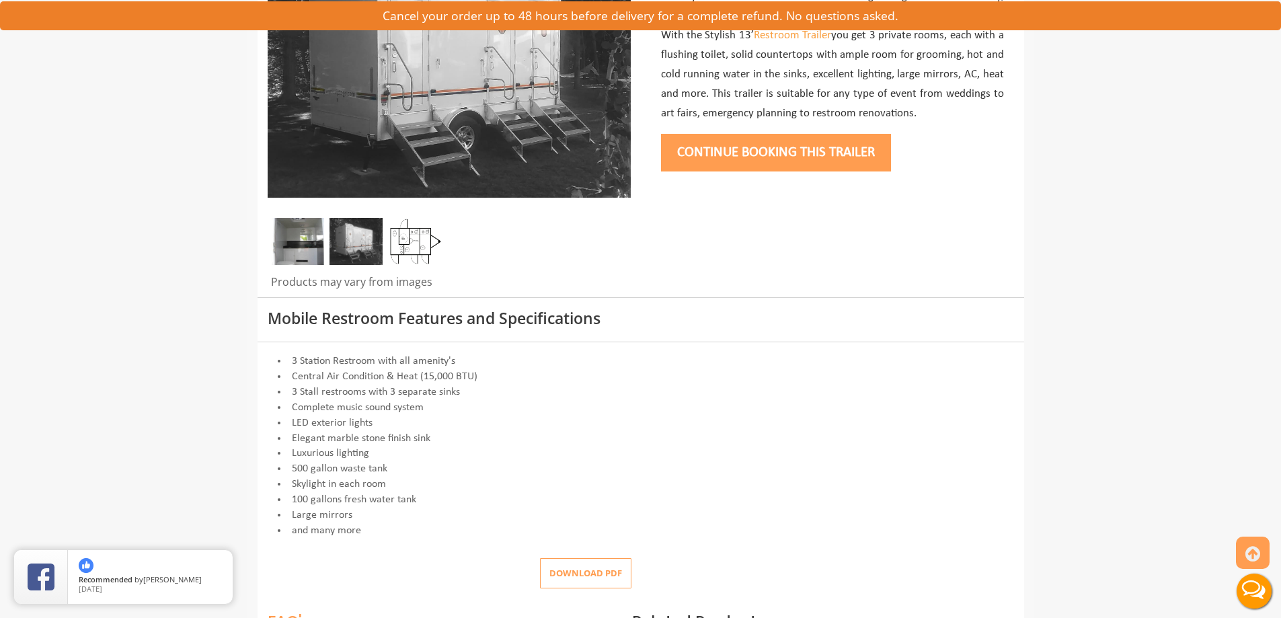
click at [307, 234] on img at bounding box center [297, 241] width 53 height 47
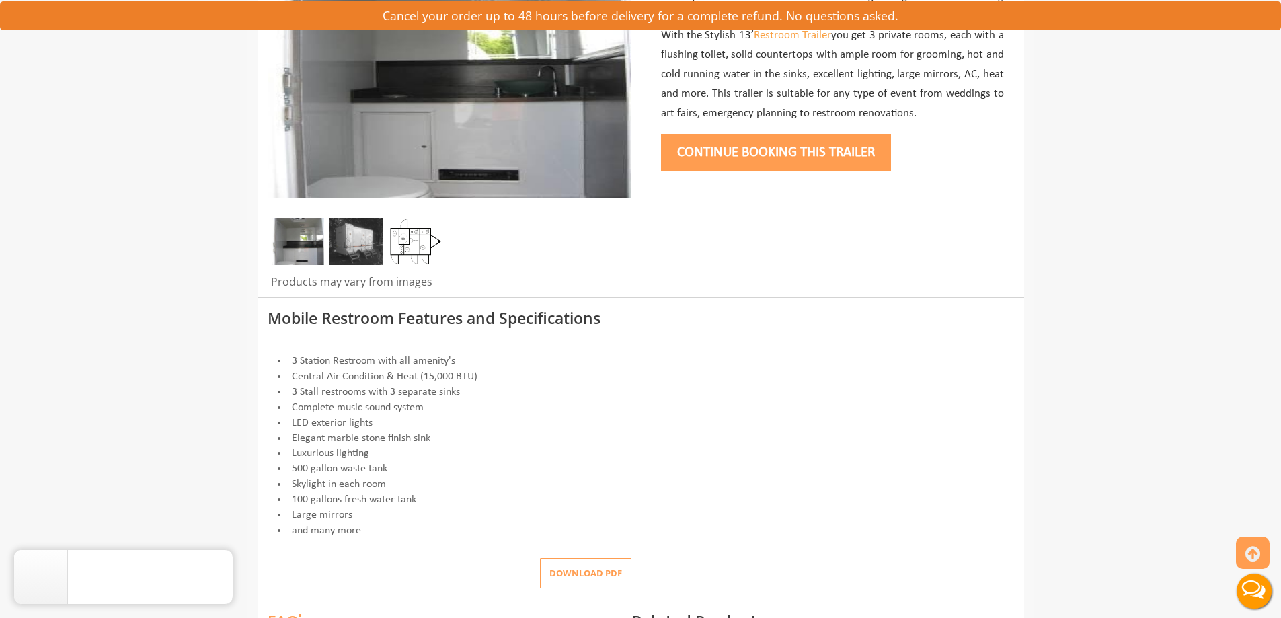
scroll to position [0, 0]
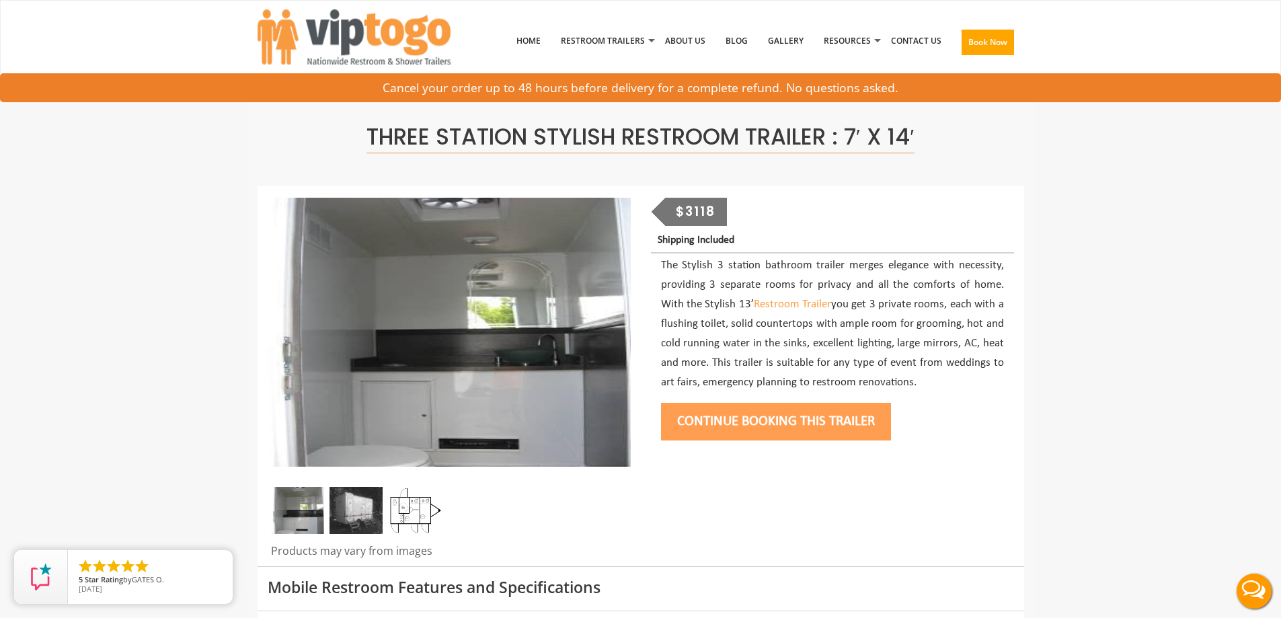
click at [346, 508] on img at bounding box center [355, 510] width 53 height 47
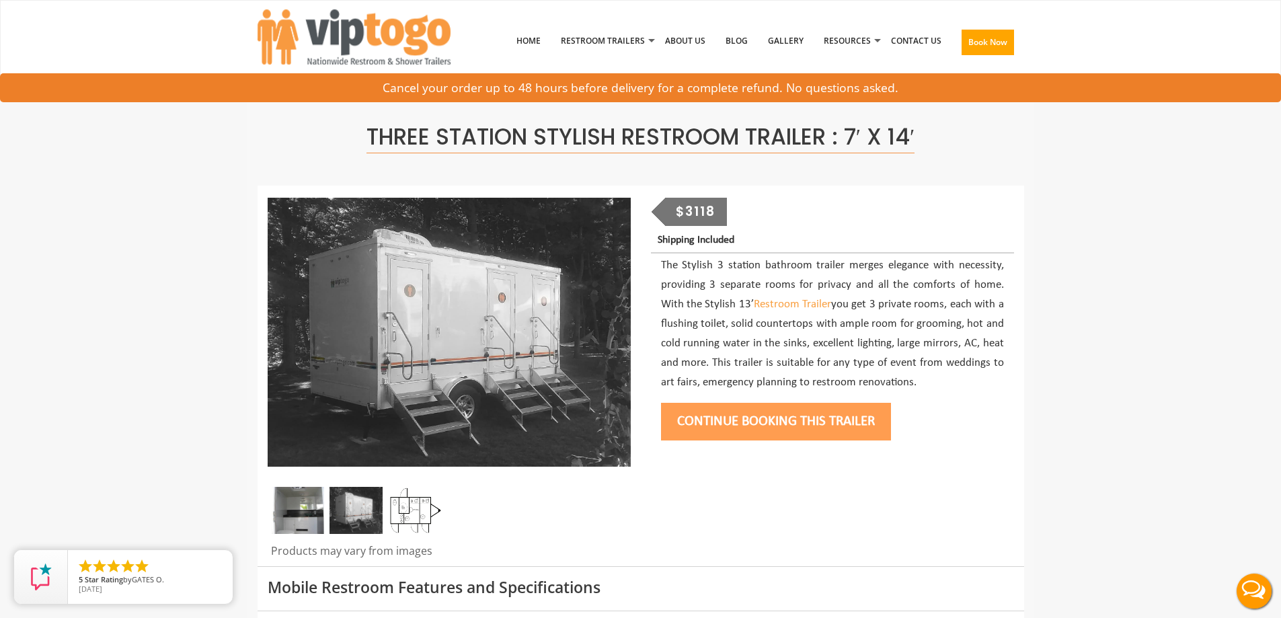
click at [418, 515] on img at bounding box center [415, 510] width 53 height 47
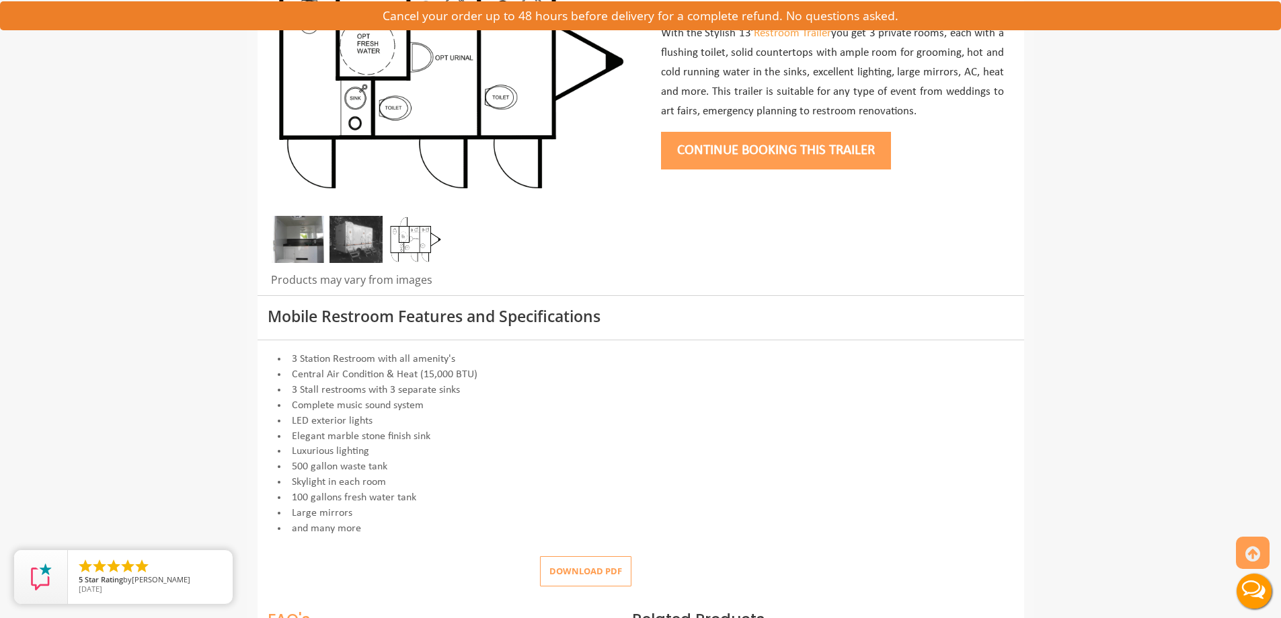
scroll to position [134, 0]
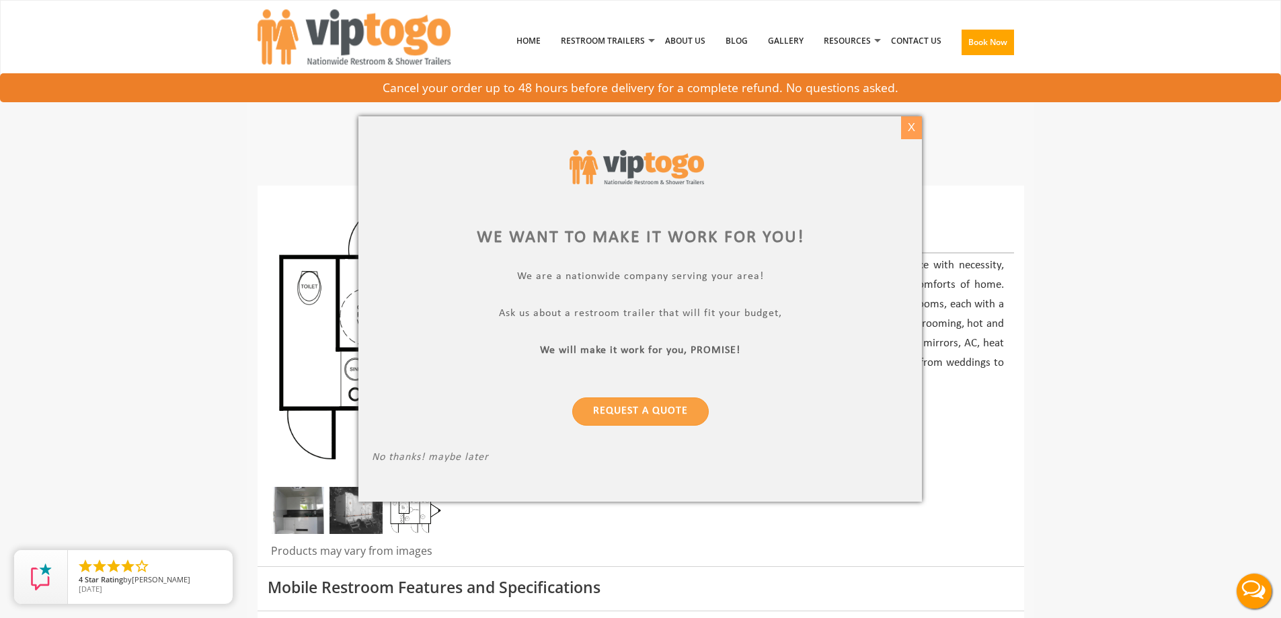
click at [906, 128] on div "X" at bounding box center [911, 127] width 21 height 23
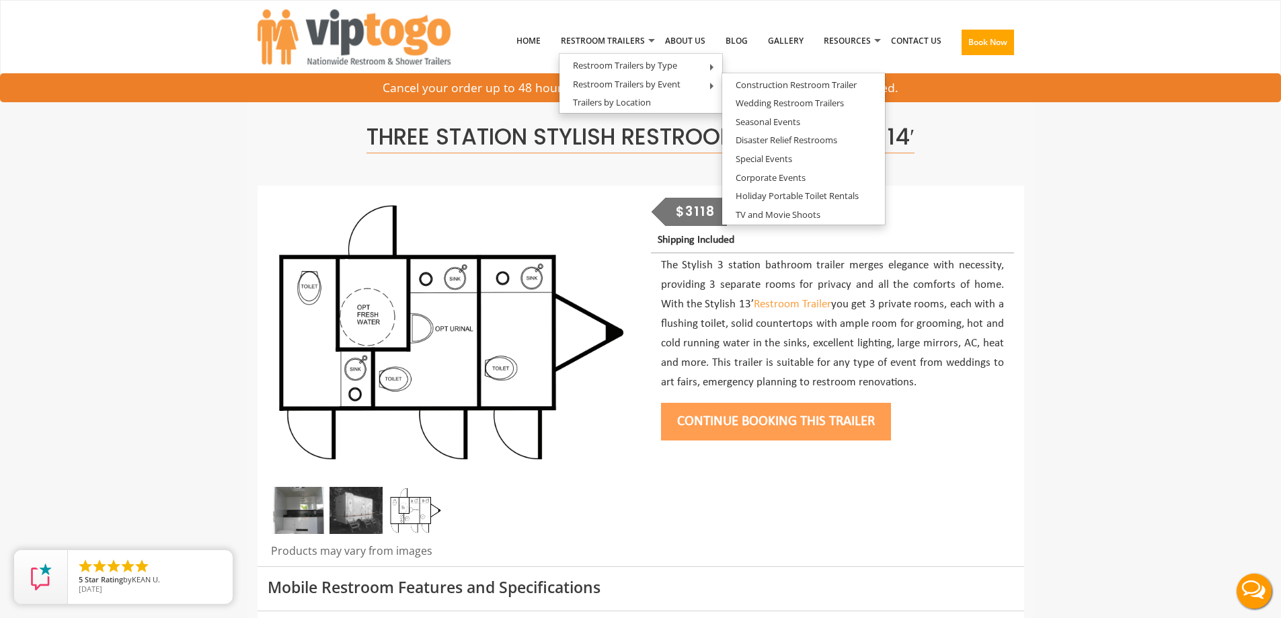
click at [392, 502] on img at bounding box center [415, 510] width 53 height 47
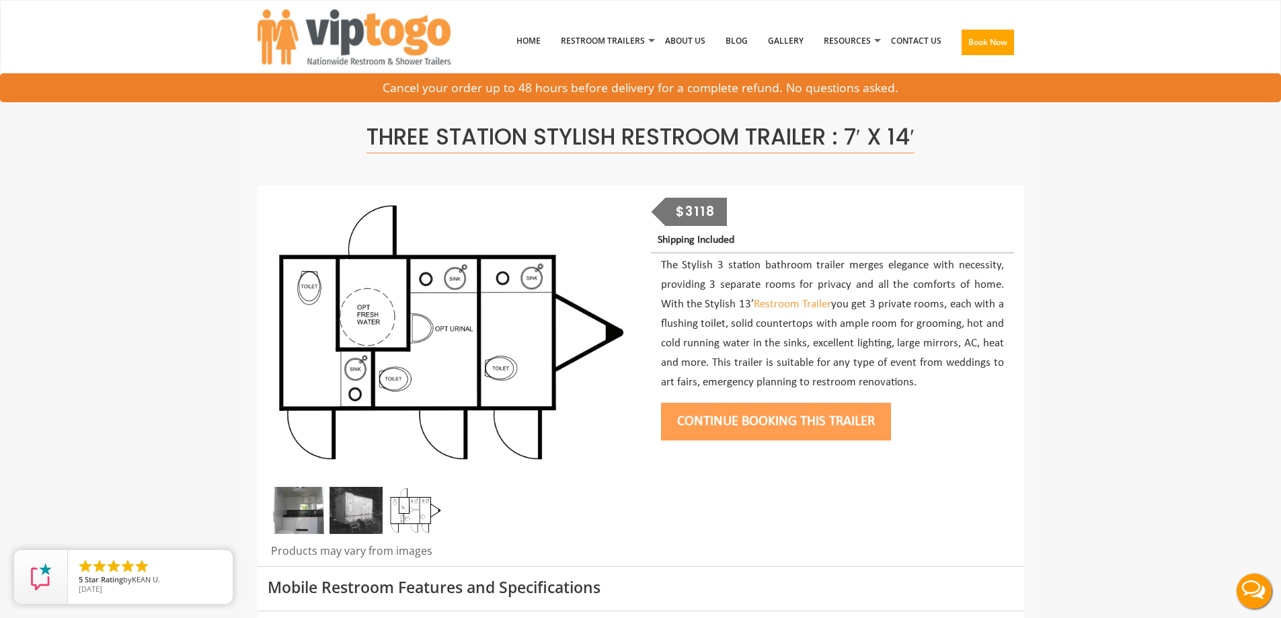
drag, startPoint x: 379, startPoint y: 507, endPoint x: 365, endPoint y: 494, distance: 19.0
click at [378, 507] on img at bounding box center [355, 510] width 53 height 47
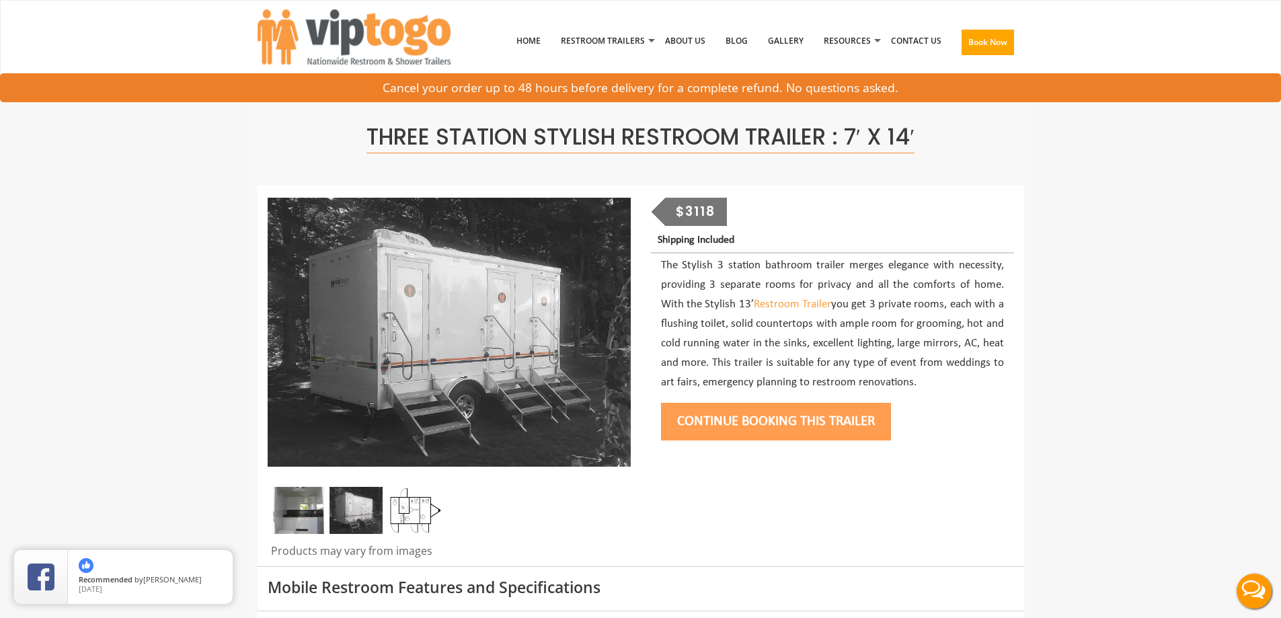
click at [349, 500] on img at bounding box center [355, 510] width 53 height 47
click at [329, 506] on img at bounding box center [355, 510] width 53 height 47
